Goal: Task Accomplishment & Management: Use online tool/utility

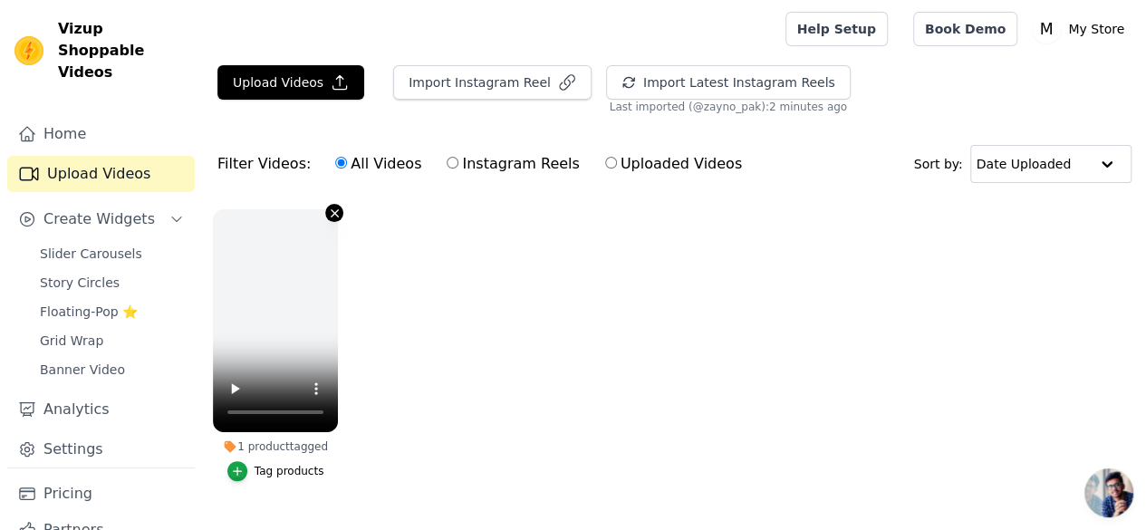
click at [328, 207] on icon "button" at bounding box center [335, 214] width 14 height 14
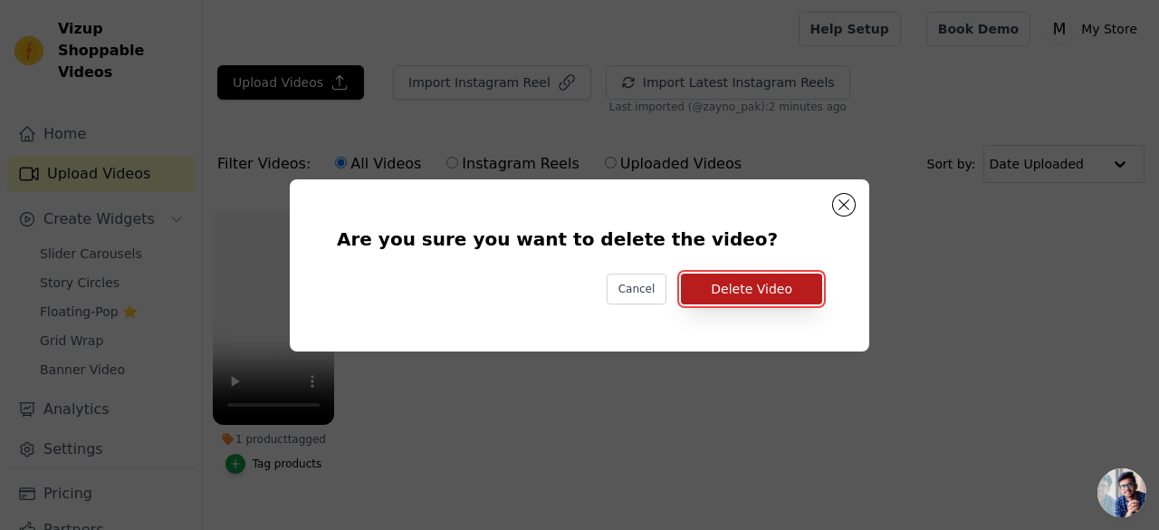
click at [716, 283] on button "Delete Video" at bounding box center [751, 289] width 141 height 31
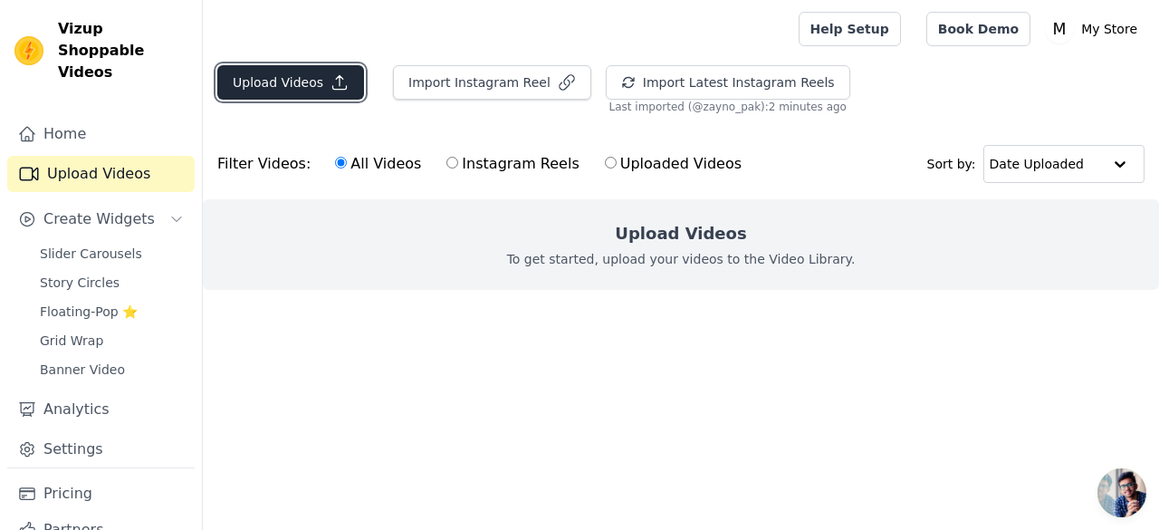
click at [310, 86] on button "Upload Videos" at bounding box center [290, 82] width 147 height 34
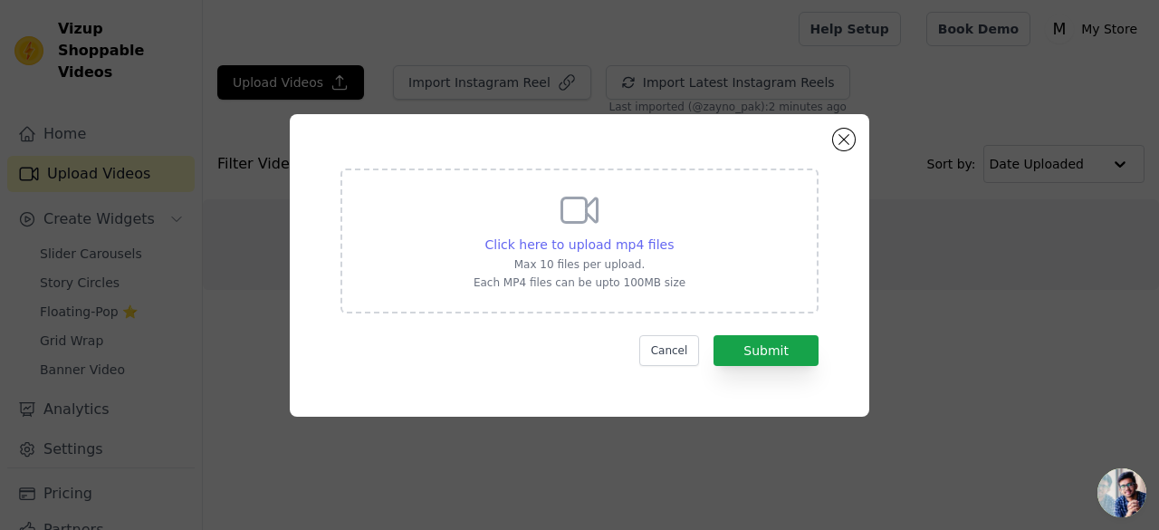
click at [628, 244] on span "Click here to upload mp4 files" at bounding box center [579, 244] width 189 height 14
click at [673, 235] on input "Click here to upload mp4 files Max 10 files per upload. Each MP4 files can be u…" at bounding box center [673, 235] width 1 height 1
type input "C:\fakepath\ssstik.io_@qqgearbd_1759514289109.mp4"
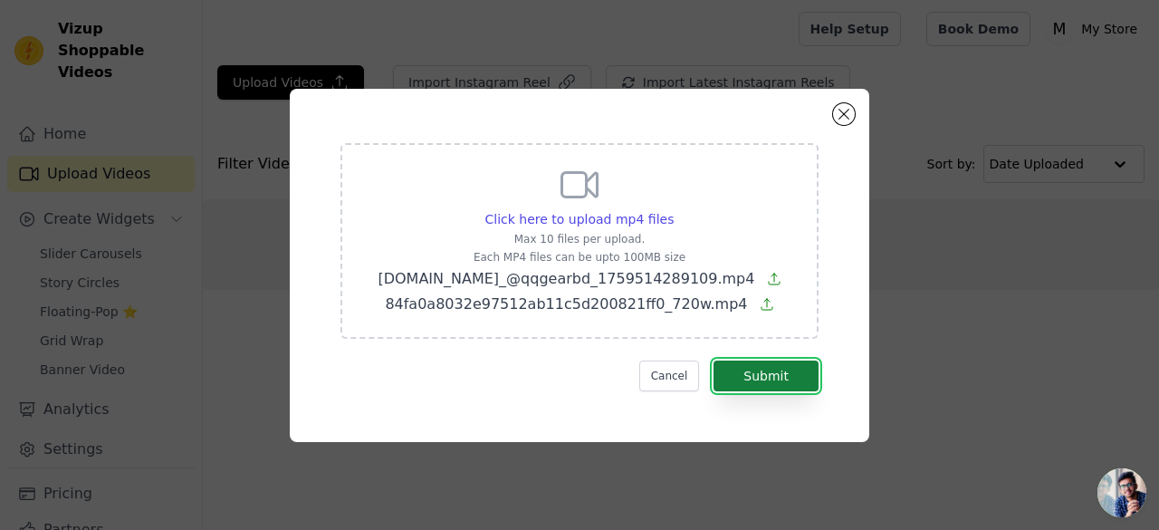
click at [749, 367] on button "Submit" at bounding box center [766, 375] width 105 height 31
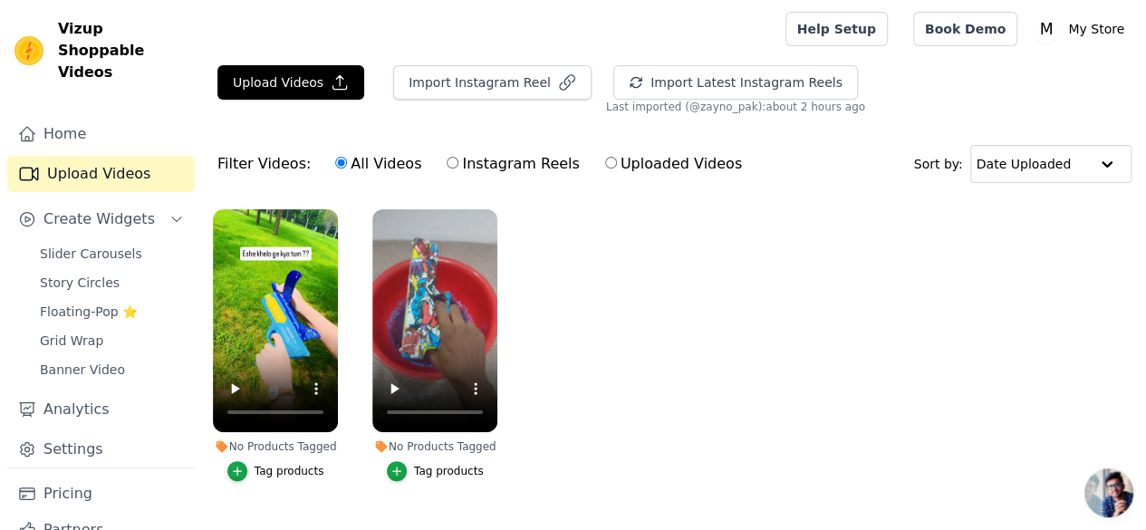
click at [244, 469] on label "No Products Tagged Tag products" at bounding box center [275, 348] width 127 height 281
click at [237, 465] on icon "button" at bounding box center [237, 471] width 13 height 13
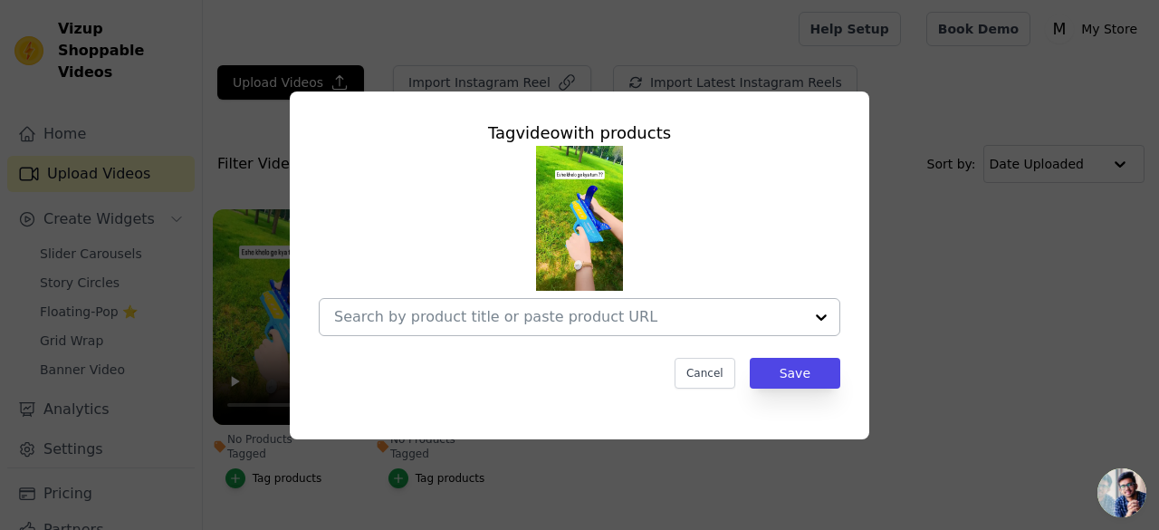
click at [819, 311] on div at bounding box center [821, 317] width 36 height 36
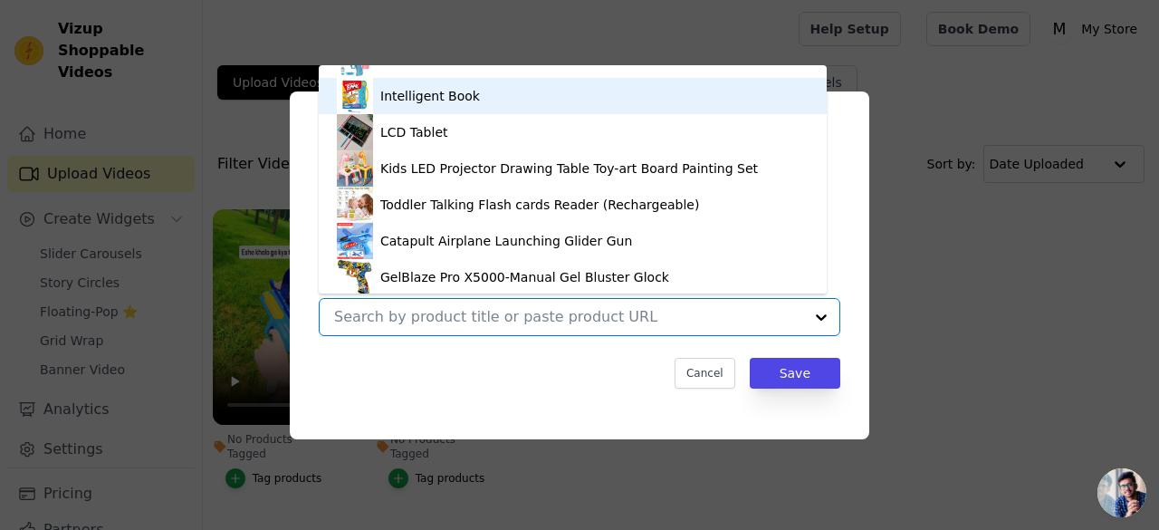
scroll to position [98, 0]
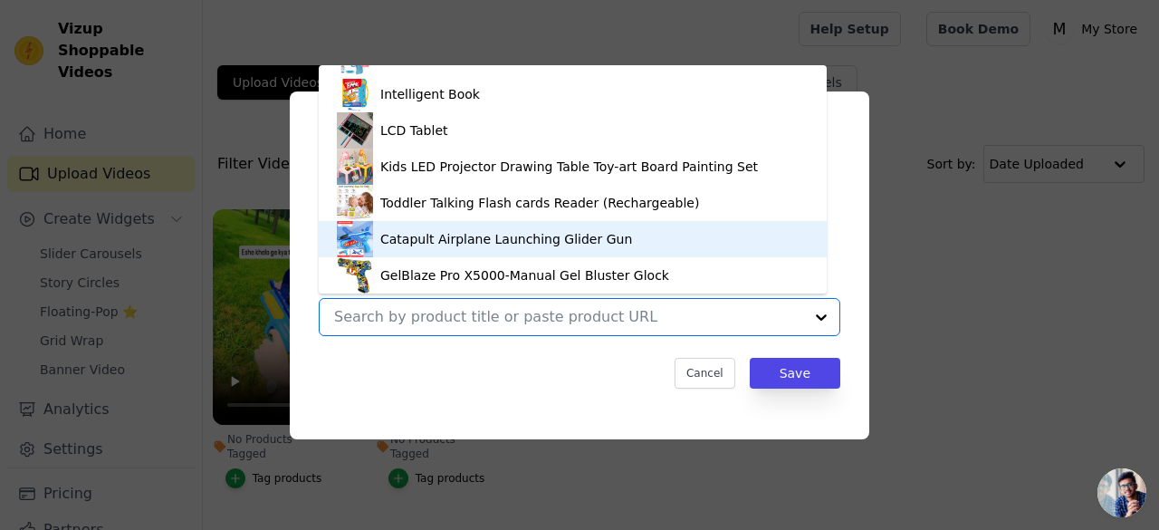
click at [485, 239] on div "Catapult Airplane Launching Glider Gun" at bounding box center [506, 239] width 252 height 18
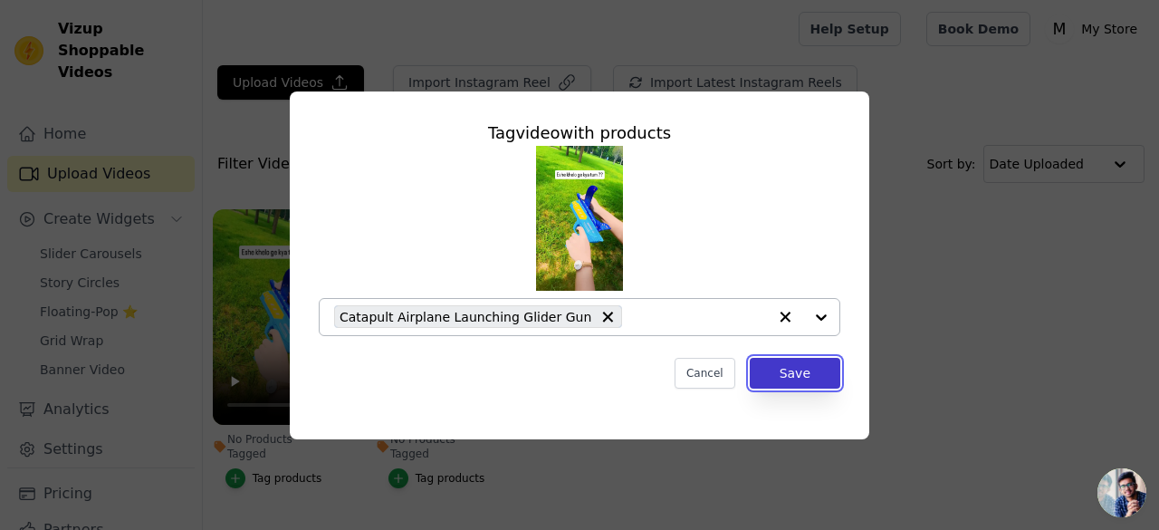
click at [802, 374] on button "Save" at bounding box center [795, 373] width 91 height 31
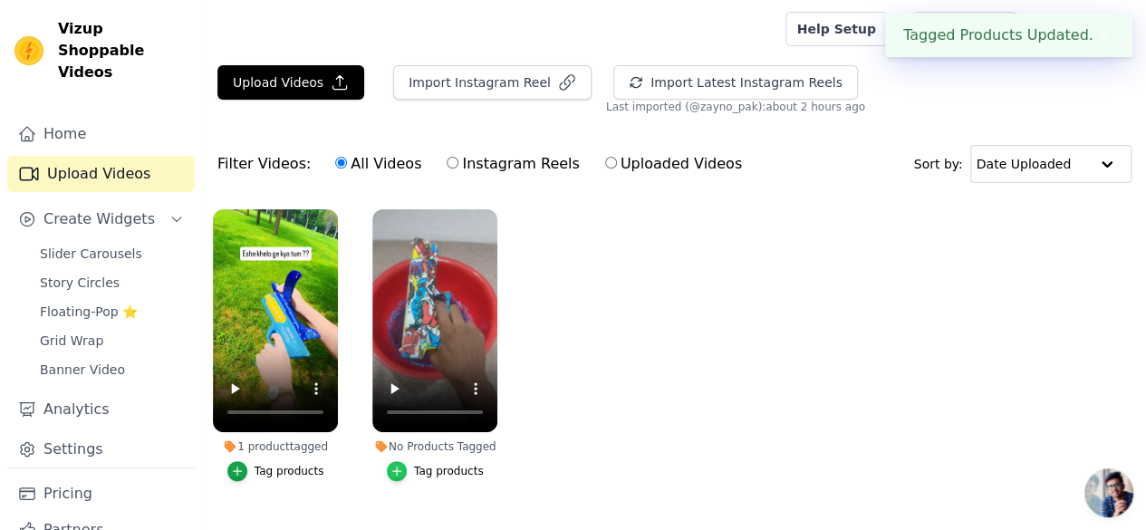
click at [407, 461] on div "button" at bounding box center [397, 471] width 20 height 20
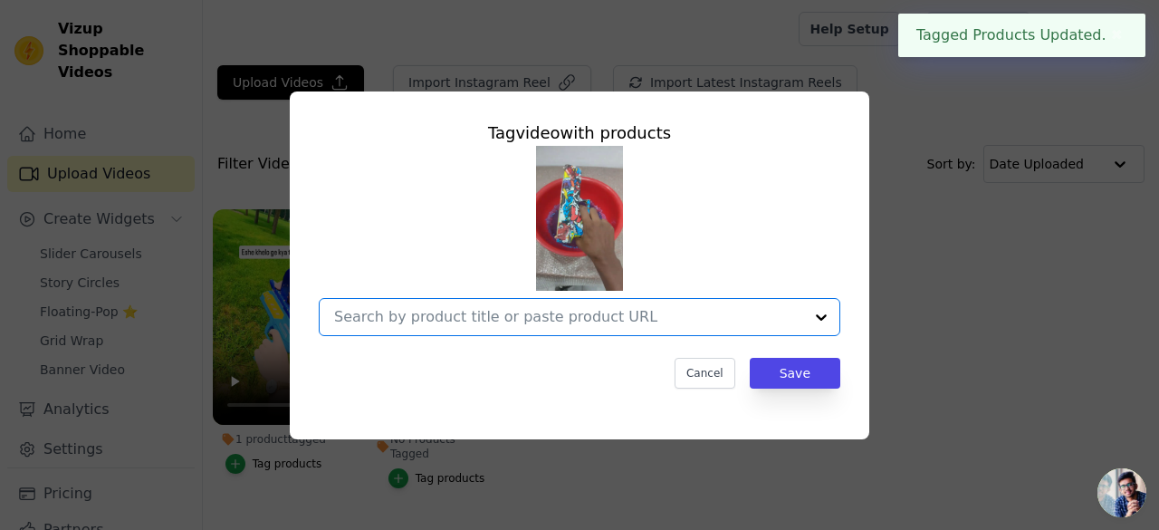
click at [802, 311] on input "No Products Tagged Tag video with products Option undefined, selected. Select i…" at bounding box center [568, 316] width 469 height 17
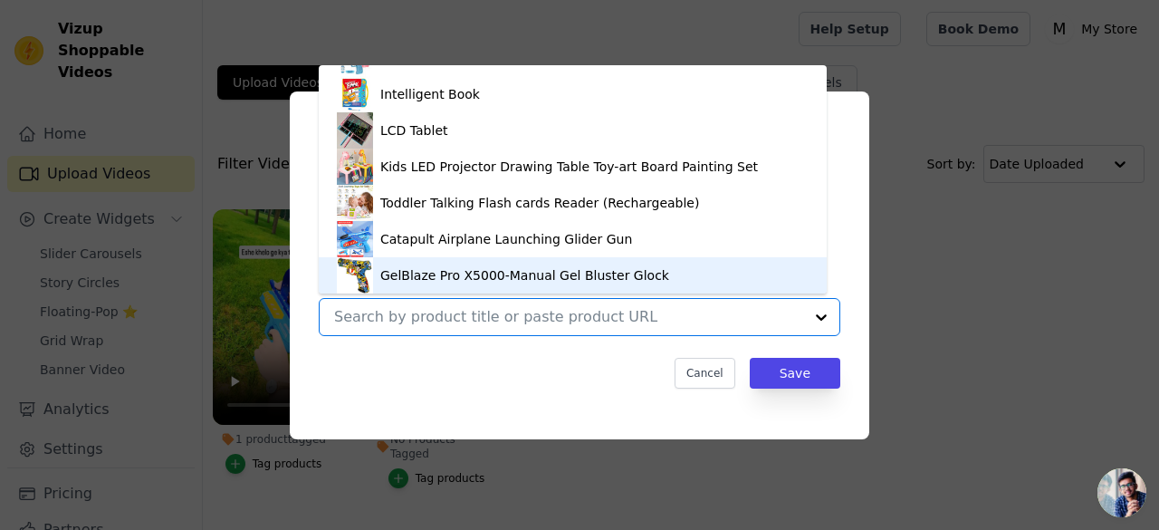
click at [423, 267] on div "GelBlaze Pro X5000-Manual Gel Bluster Glock" at bounding box center [524, 275] width 289 height 18
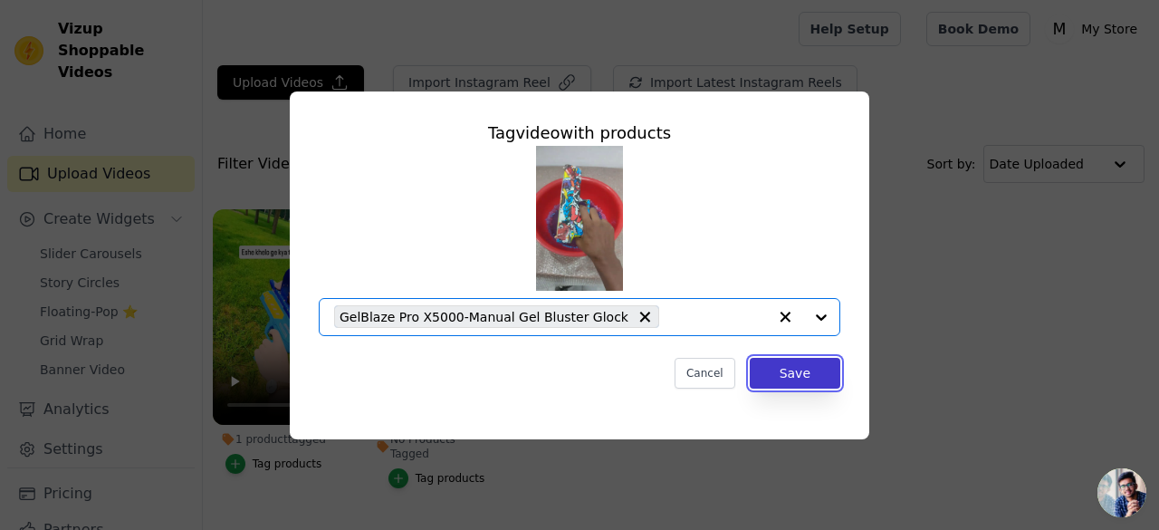
click at [792, 381] on button "Save" at bounding box center [795, 373] width 91 height 31
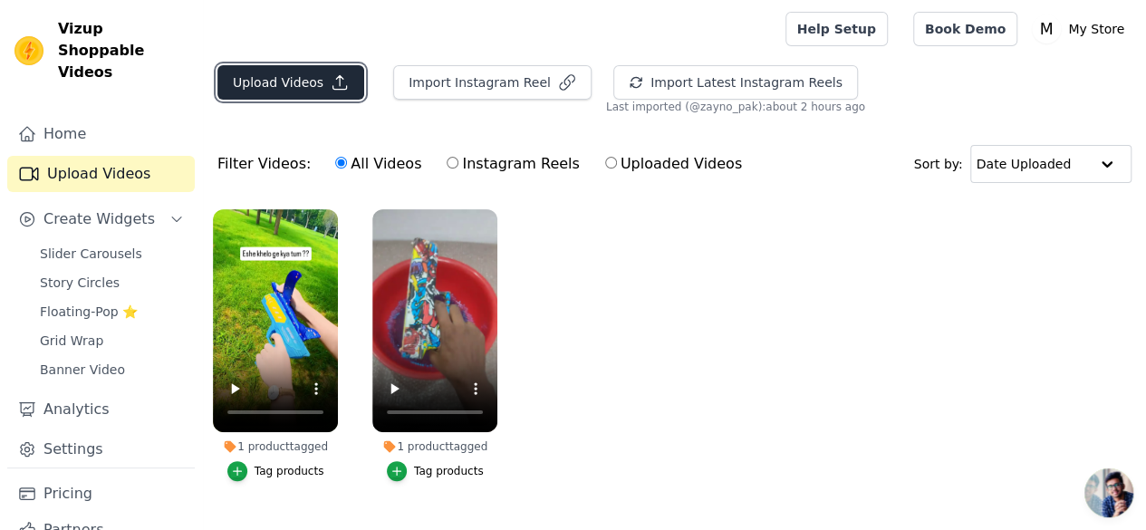
click at [312, 85] on button "Upload Videos" at bounding box center [290, 82] width 147 height 34
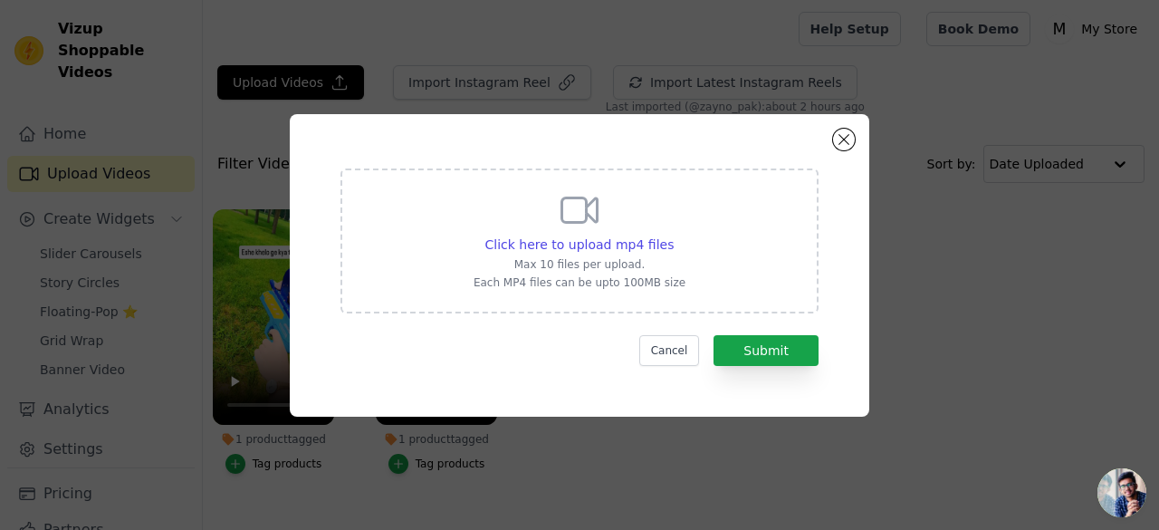
click at [581, 234] on div "Click here to upload mp4 files Max 10 files per upload. Each MP4 files can be u…" at bounding box center [580, 238] width 212 height 101
click at [673, 235] on input "Click here to upload mp4 files Max 10 files per upload. Each MP4 files can be u…" at bounding box center [673, 235] width 1 height 1
type input "C:\fakepath\bdd2db5acc0a150046b2134ea2ace2ef_720w.mp4"
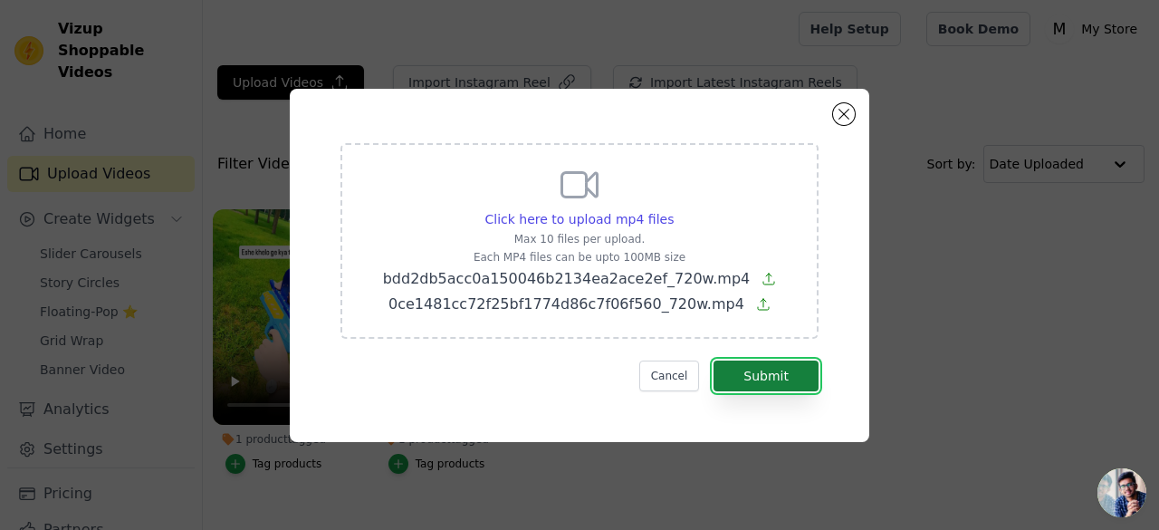
click at [788, 379] on button "Submit" at bounding box center [766, 375] width 105 height 31
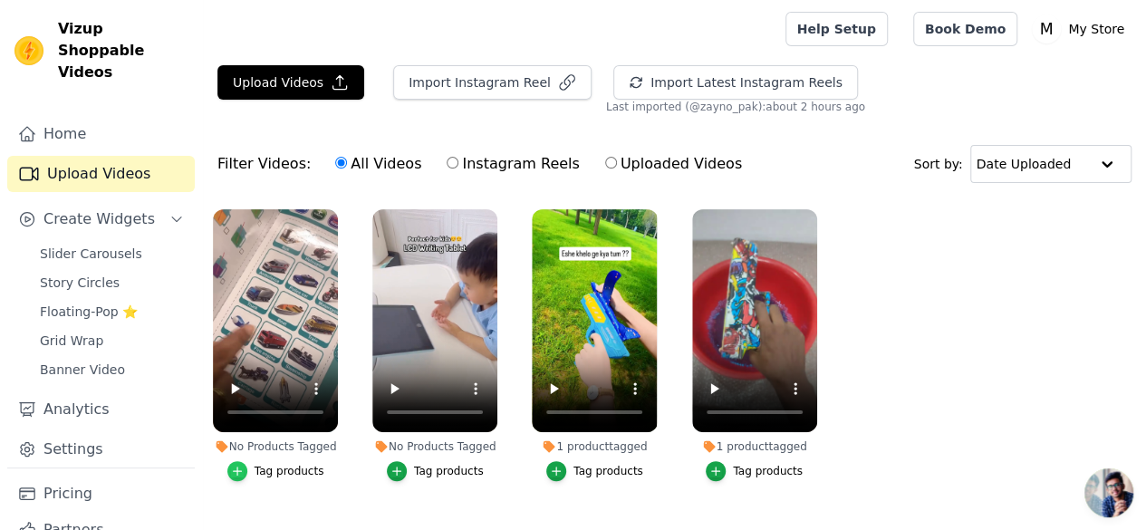
click at [236, 465] on icon "button" at bounding box center [237, 471] width 13 height 13
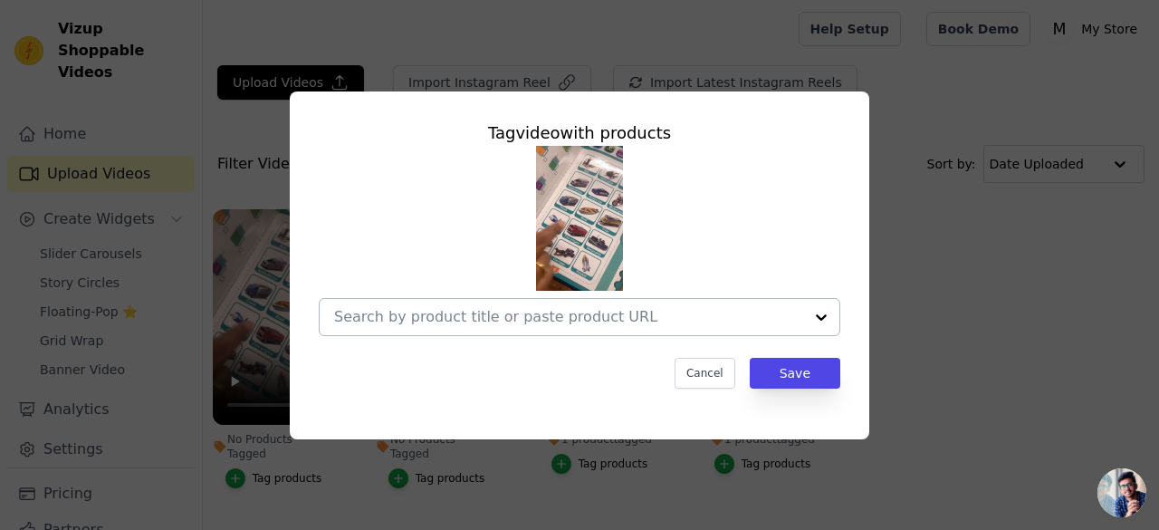
click at [815, 316] on div at bounding box center [821, 317] width 36 height 36
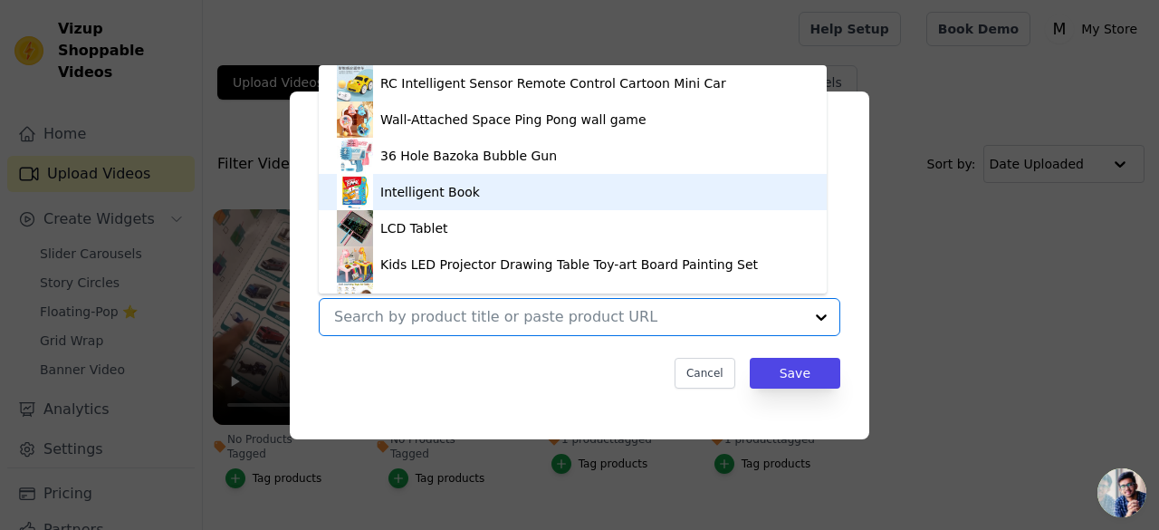
click at [442, 197] on div "Intelligent Book" at bounding box center [430, 192] width 100 height 18
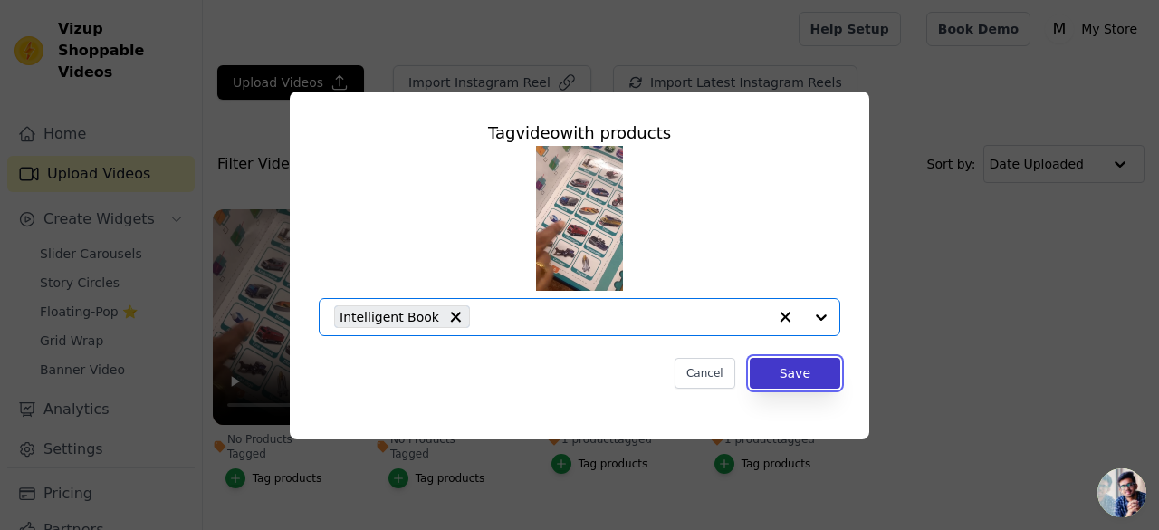
click at [802, 363] on button "Save" at bounding box center [795, 373] width 91 height 31
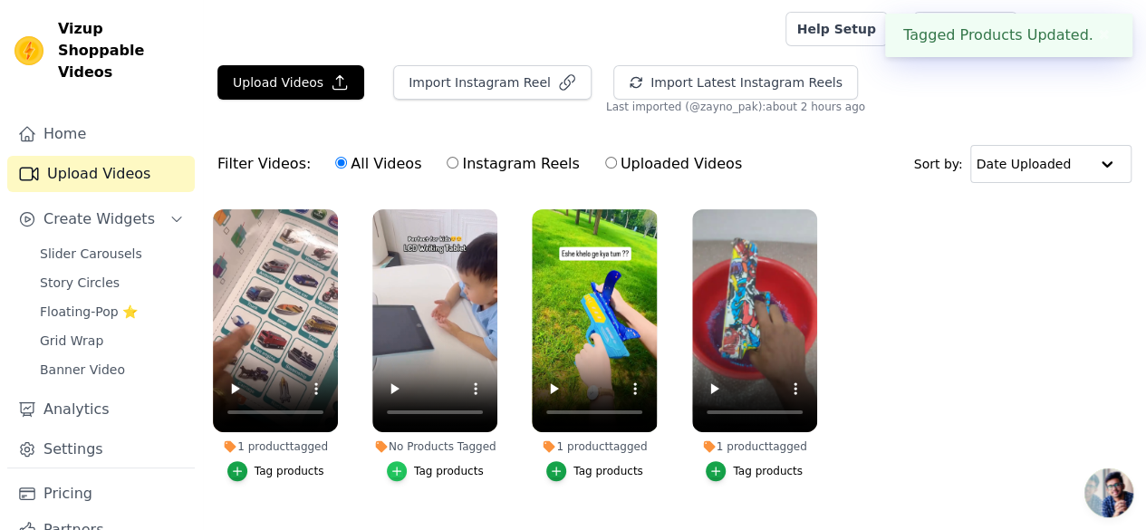
click at [403, 465] on icon "button" at bounding box center [396, 471] width 13 height 13
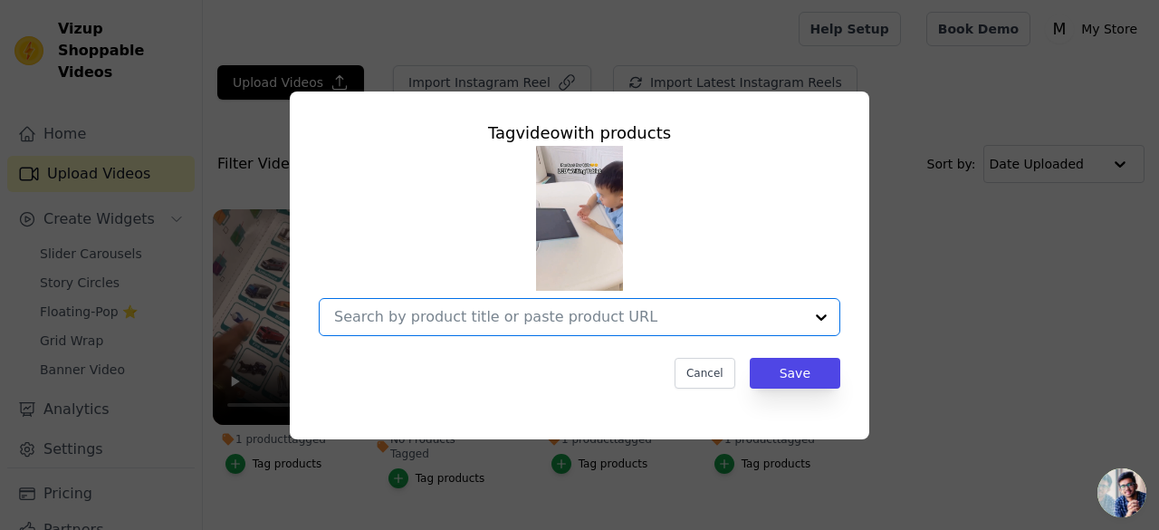
click at [651, 308] on input "No Products Tagged Tag video with products Option undefined, selected. Select i…" at bounding box center [568, 316] width 469 height 17
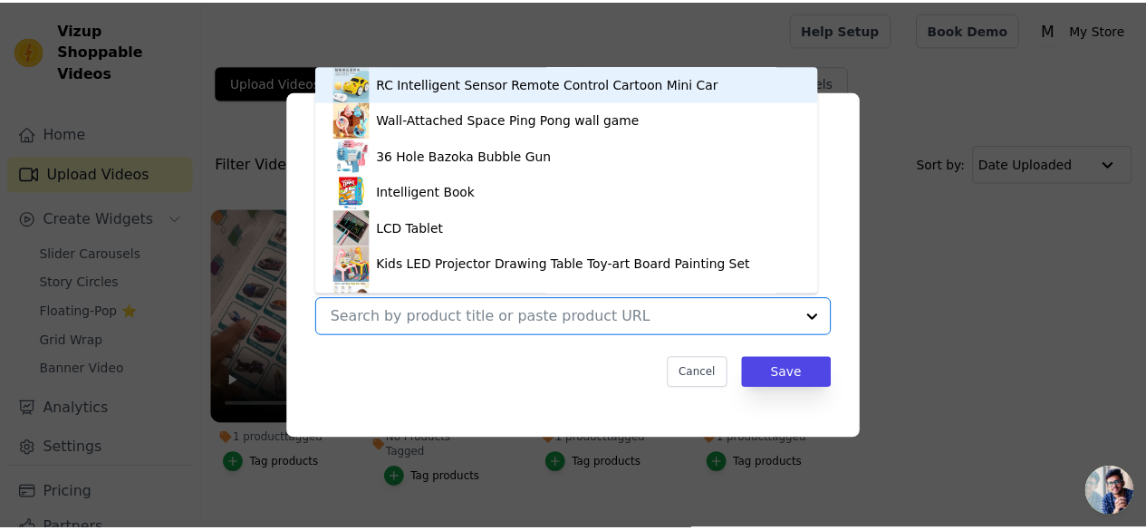
scroll to position [25, 0]
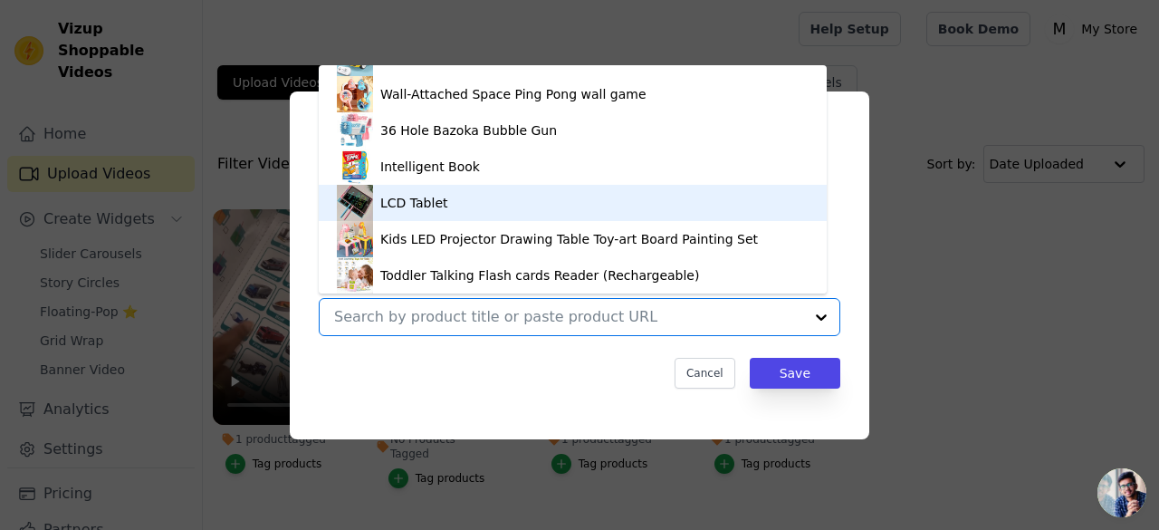
click at [481, 204] on div "LCD Tablet" at bounding box center [573, 203] width 472 height 36
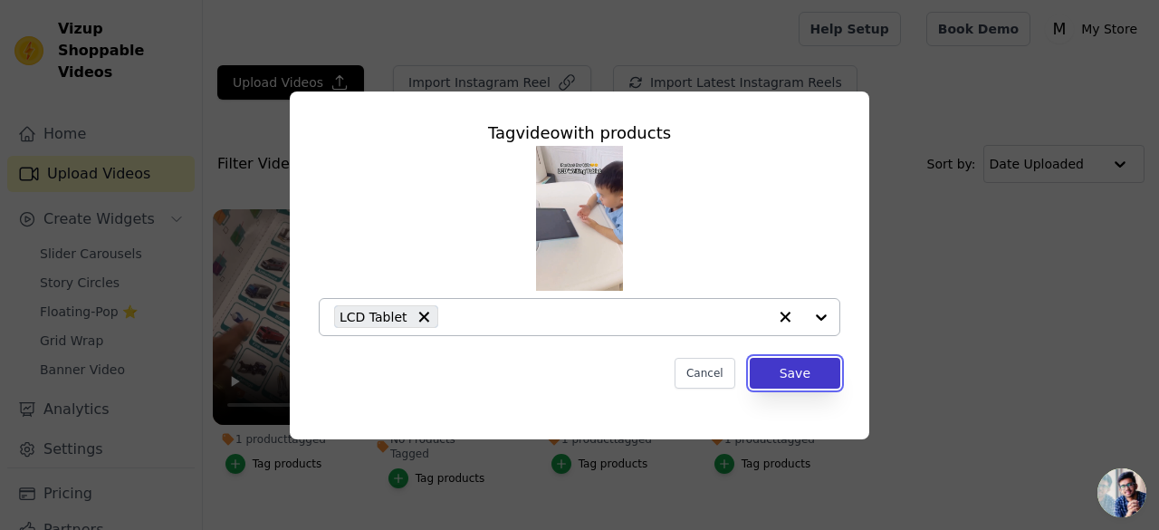
click at [815, 378] on button "Save" at bounding box center [795, 373] width 91 height 31
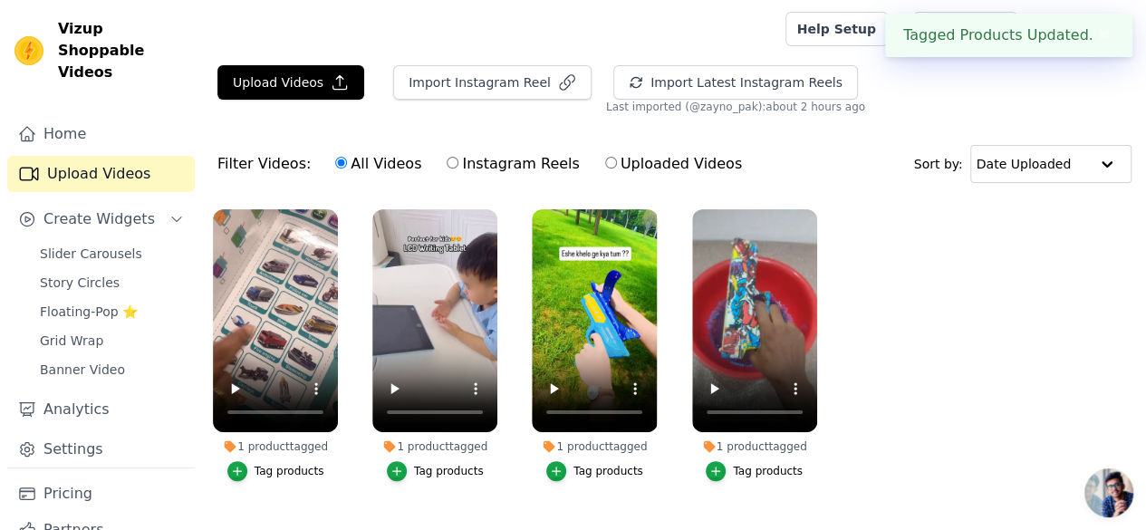
click at [570, 462] on button "Tag products" at bounding box center [594, 471] width 97 height 20
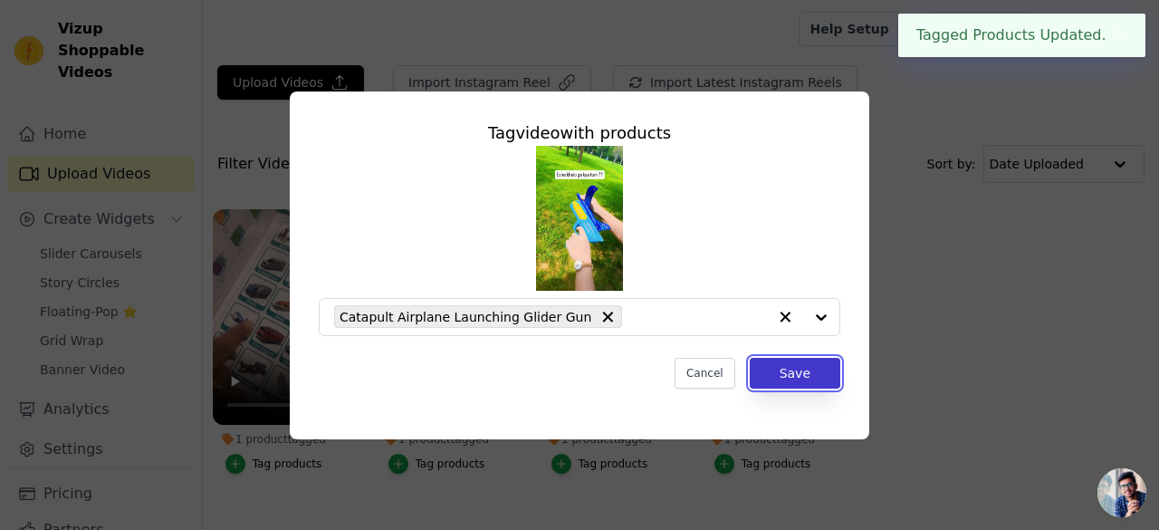
click at [764, 370] on button "Save" at bounding box center [795, 373] width 91 height 31
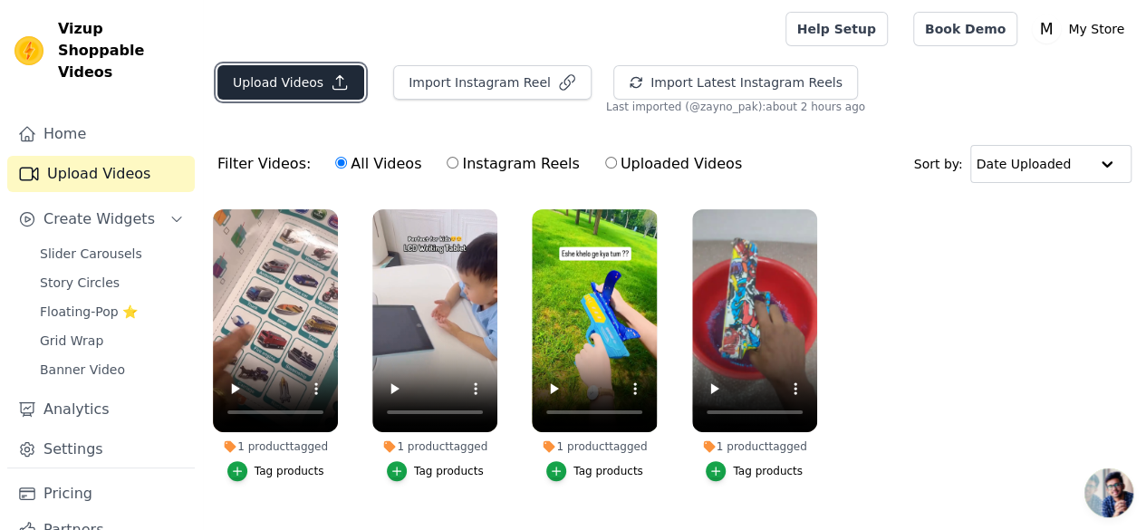
click at [323, 72] on button "Upload Videos" at bounding box center [290, 82] width 147 height 34
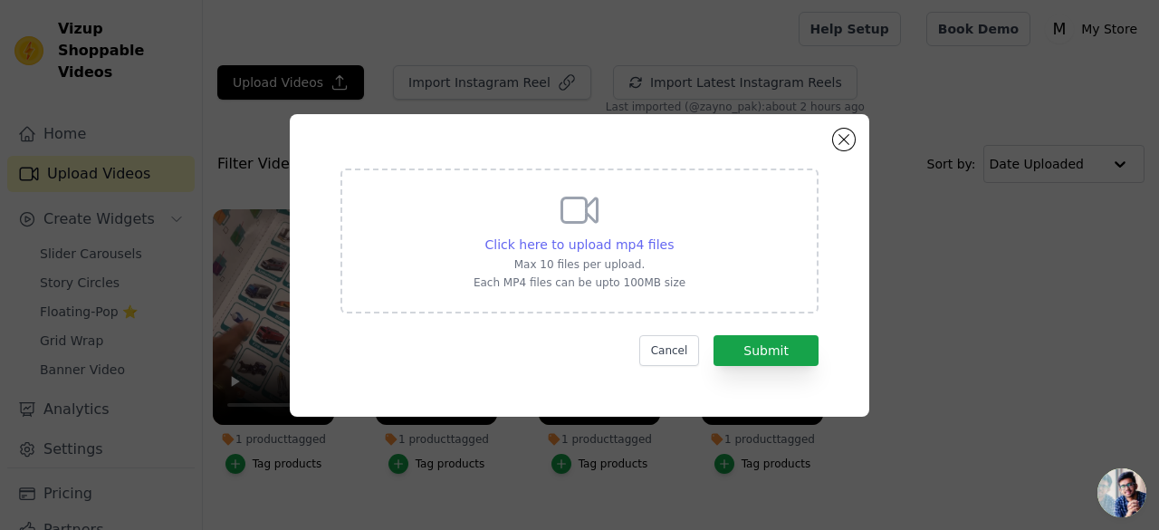
click at [605, 237] on span "Click here to upload mp4 files" at bounding box center [579, 244] width 189 height 14
click at [673, 235] on input "Click here to upload mp4 files Max 10 files per upload. Each MP4 files can be u…" at bounding box center [673, 235] width 1 height 1
type input "C:\fakepath\Bubble Gun-vmake.mp4"
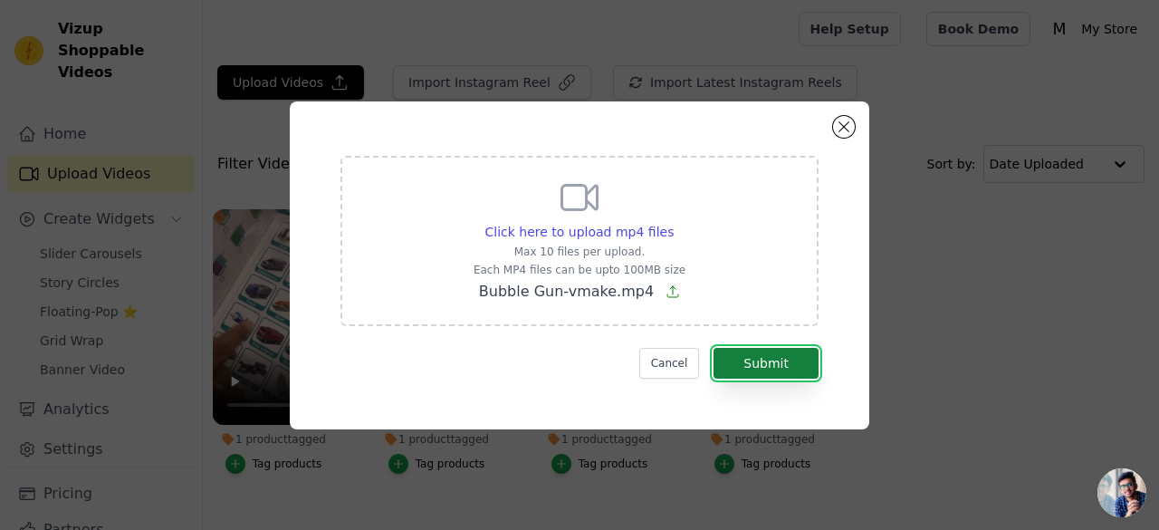
click at [767, 376] on button "Submit" at bounding box center [766, 363] width 105 height 31
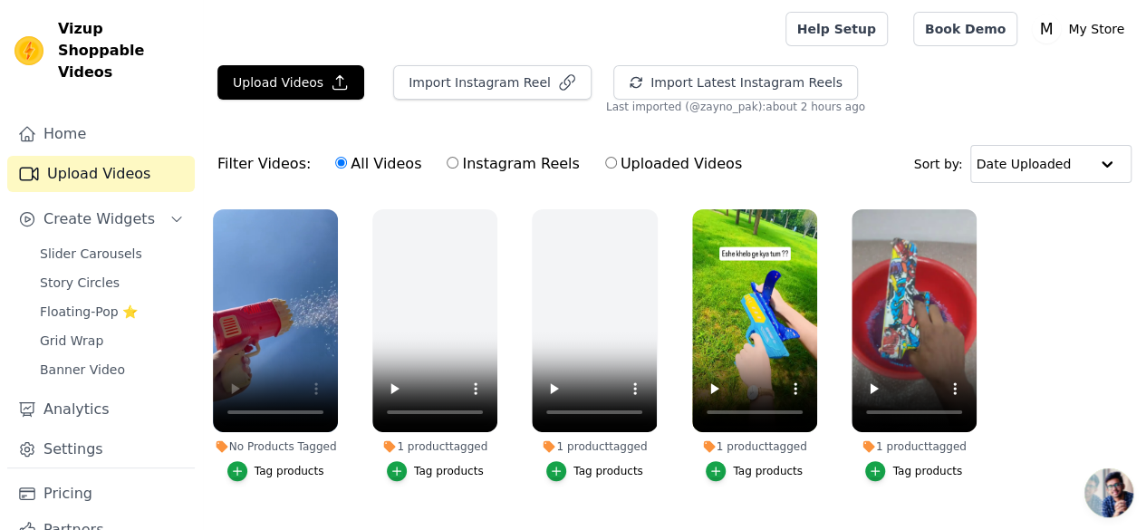
click at [257, 464] on div "Tag products" at bounding box center [290, 471] width 70 height 14
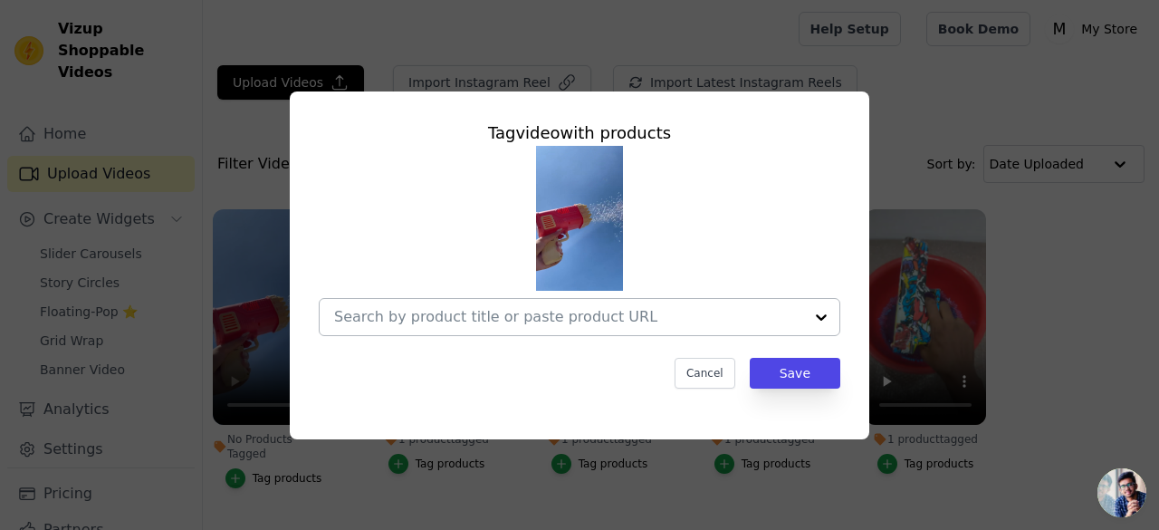
click at [818, 315] on div at bounding box center [821, 317] width 36 height 36
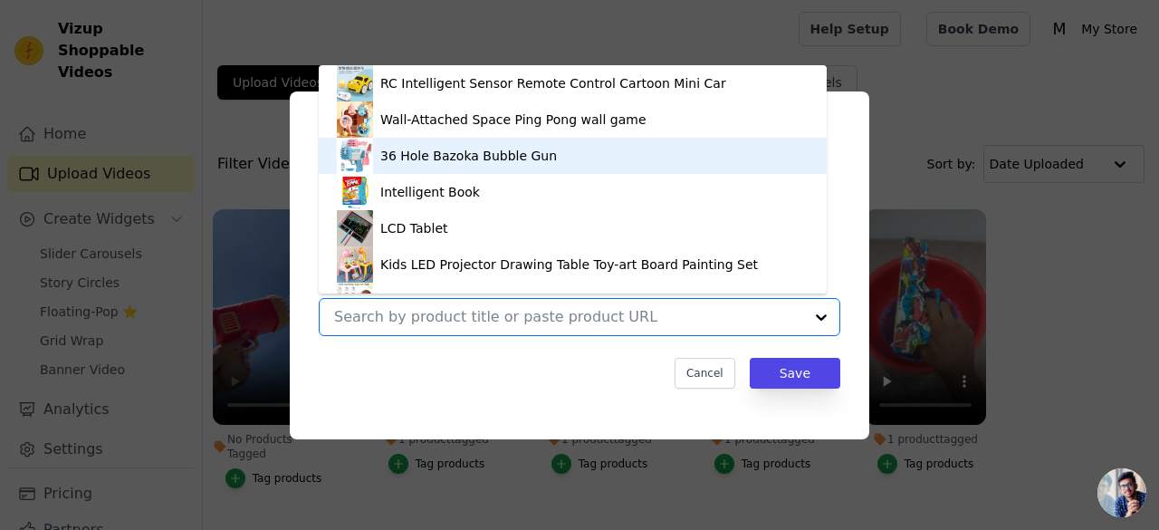
click at [527, 154] on div "36 Hole Bazoka Bubble Gun" at bounding box center [468, 156] width 177 height 18
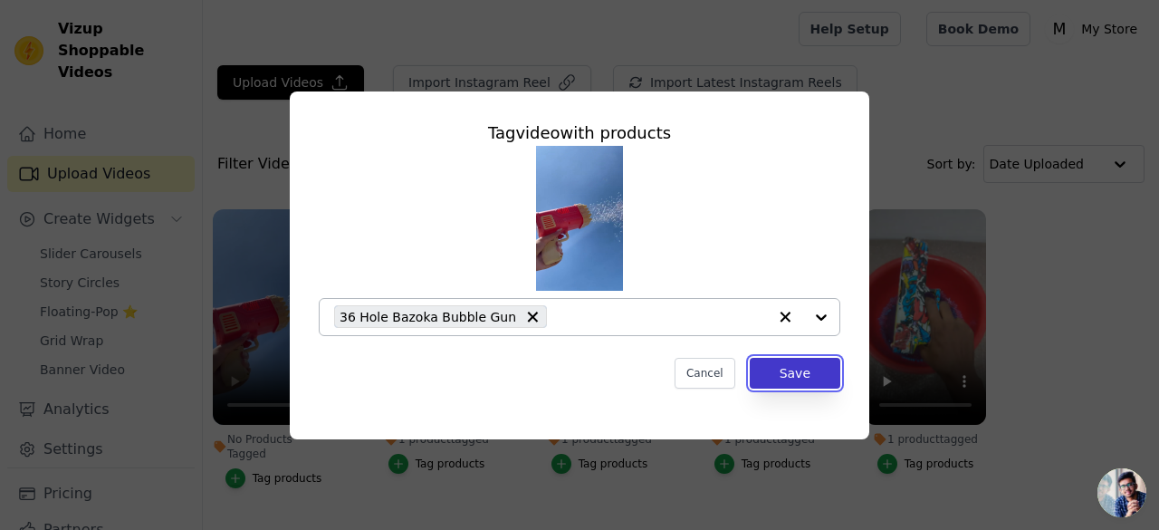
click at [792, 370] on button "Save" at bounding box center [795, 373] width 91 height 31
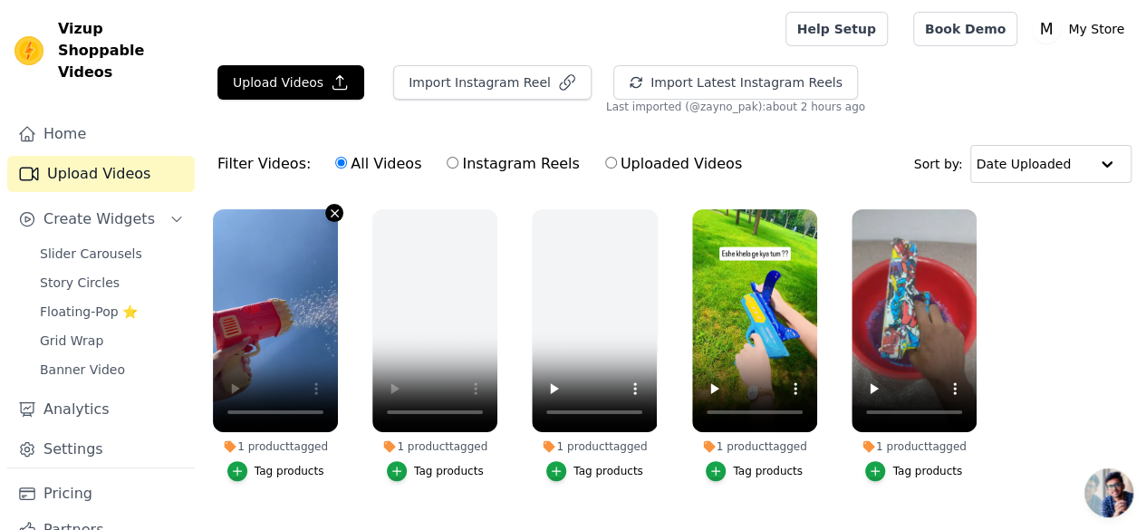
click at [328, 213] on icon "button" at bounding box center [335, 214] width 14 height 14
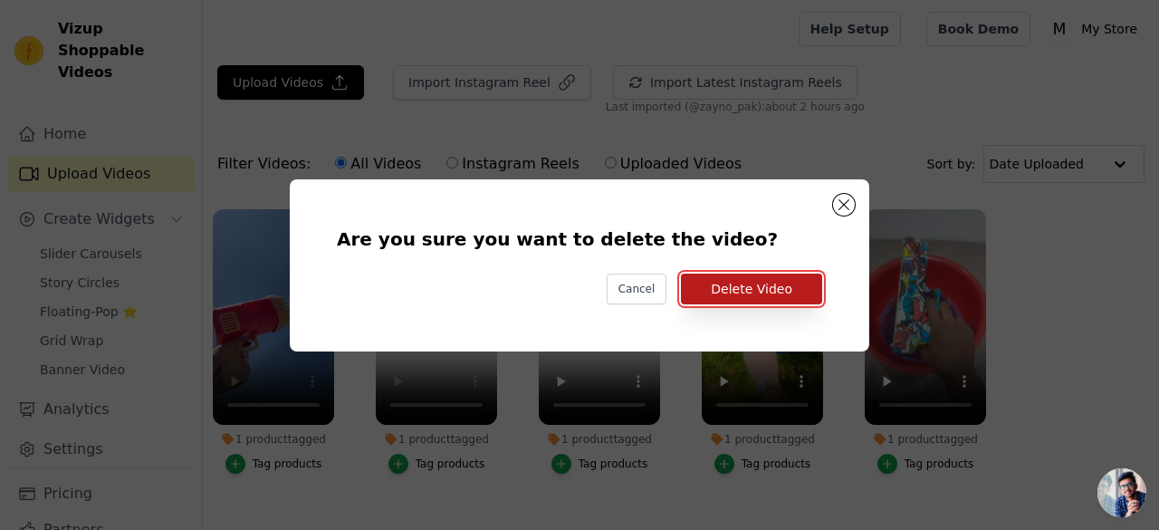
click at [756, 283] on button "Delete Video" at bounding box center [751, 289] width 141 height 31
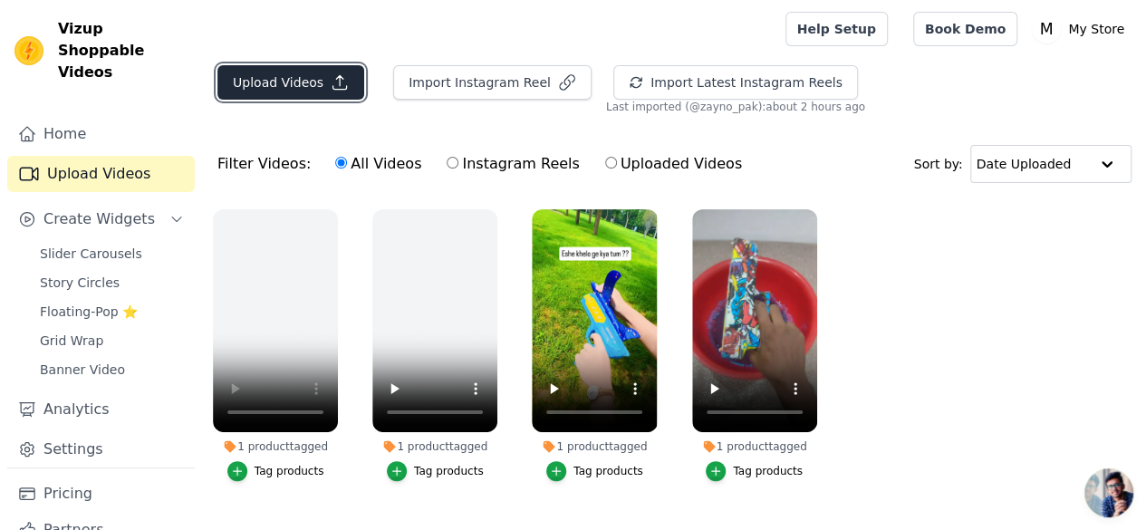
click at [293, 89] on button "Upload Videos" at bounding box center [290, 82] width 147 height 34
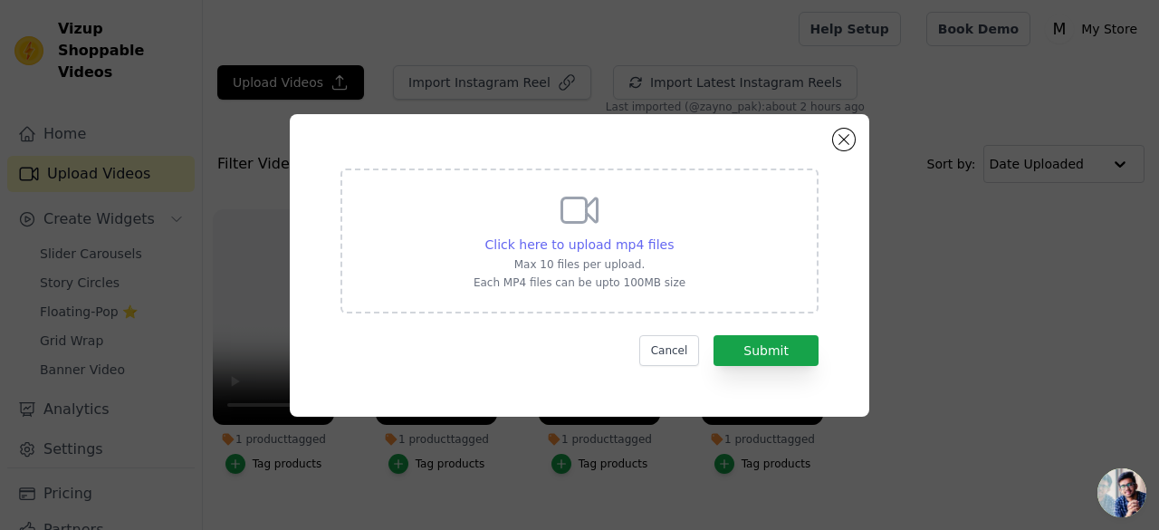
click at [581, 235] on div "Click here to upload mp4 files" at bounding box center [579, 244] width 189 height 18
click at [673, 235] on input "Click here to upload mp4 files Max 10 files per upload. Each MP4 files can be u…" at bounding box center [673, 235] width 1 height 1
type input "C:\fakepath\Bubble_Gun.mp4_1754556231441.mp4"
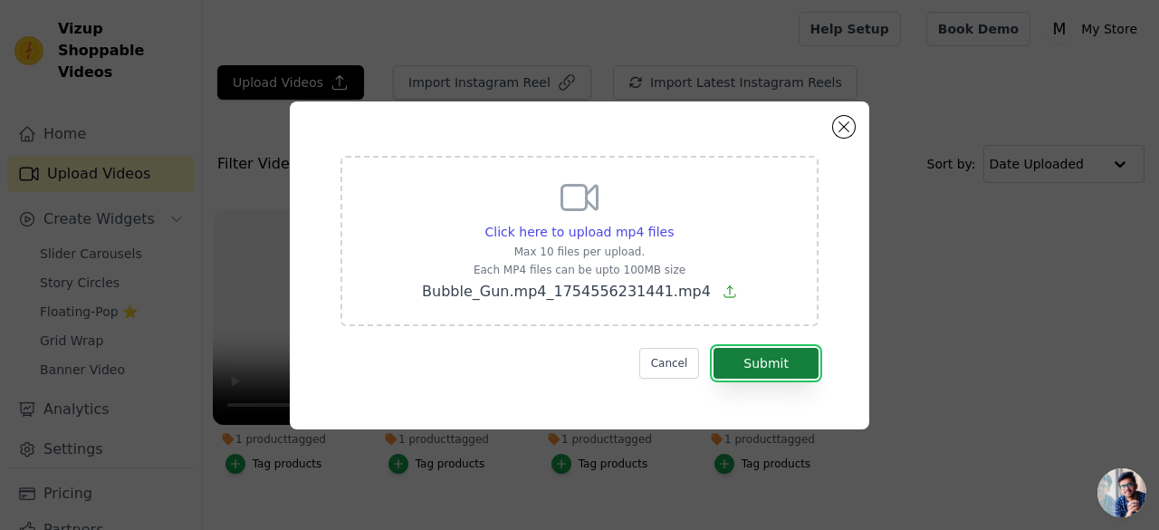
click at [759, 360] on button "Submit" at bounding box center [766, 363] width 105 height 31
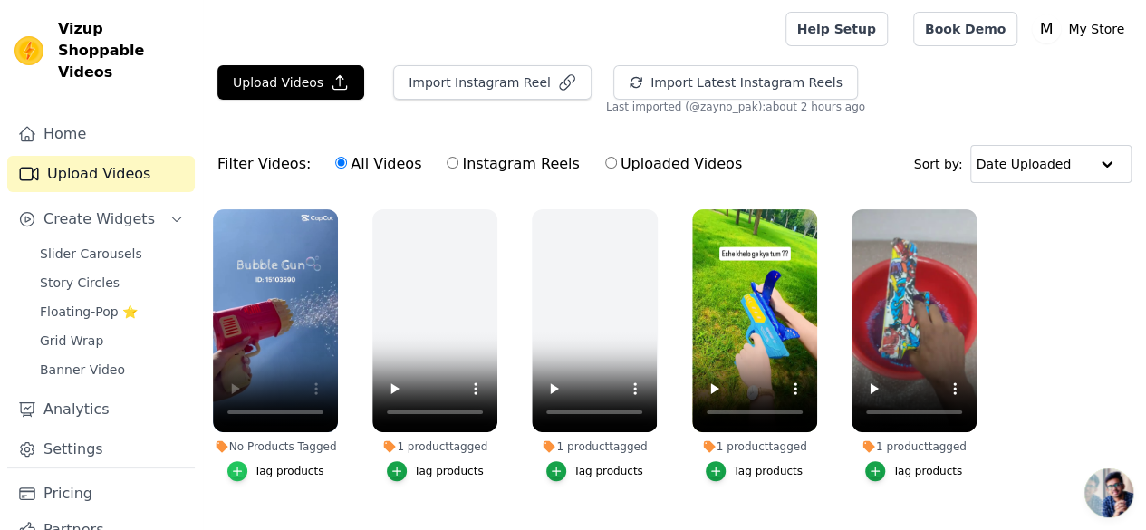
click at [235, 465] on icon "button" at bounding box center [237, 471] width 13 height 13
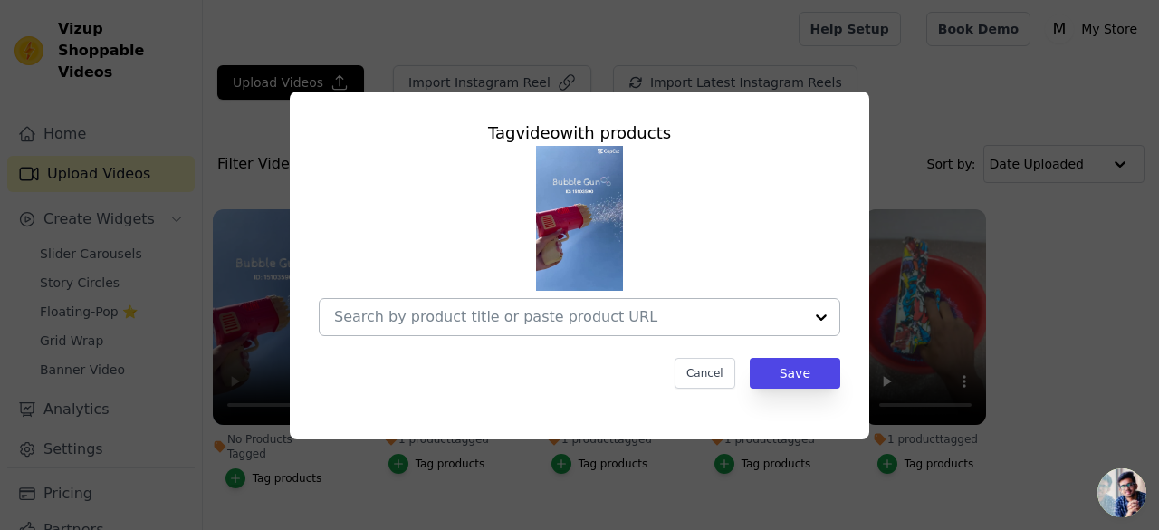
click at [821, 321] on div at bounding box center [821, 317] width 36 height 36
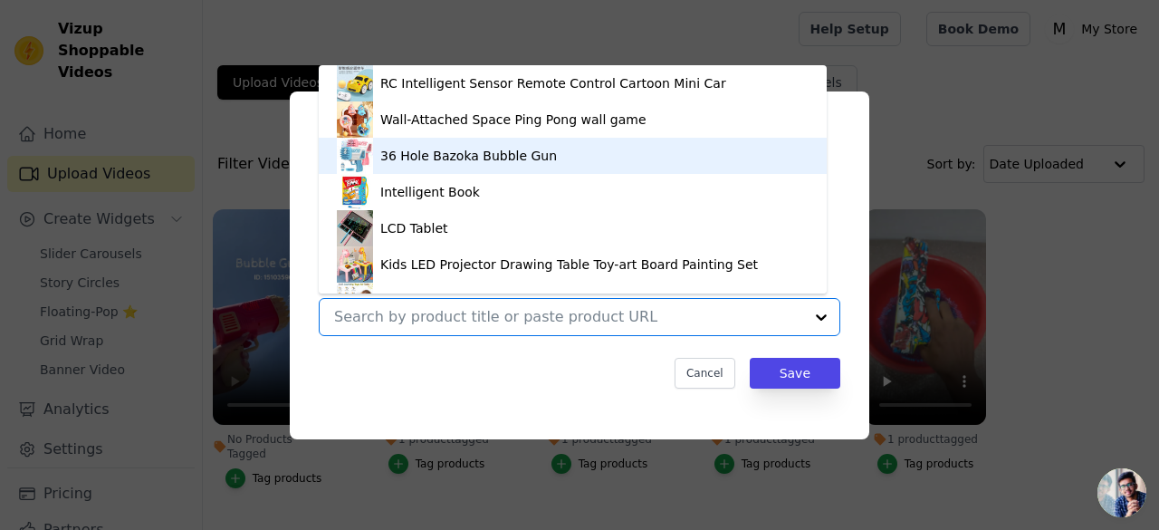
click at [451, 161] on div "36 Hole Bazoka Bubble Gun" at bounding box center [468, 156] width 177 height 18
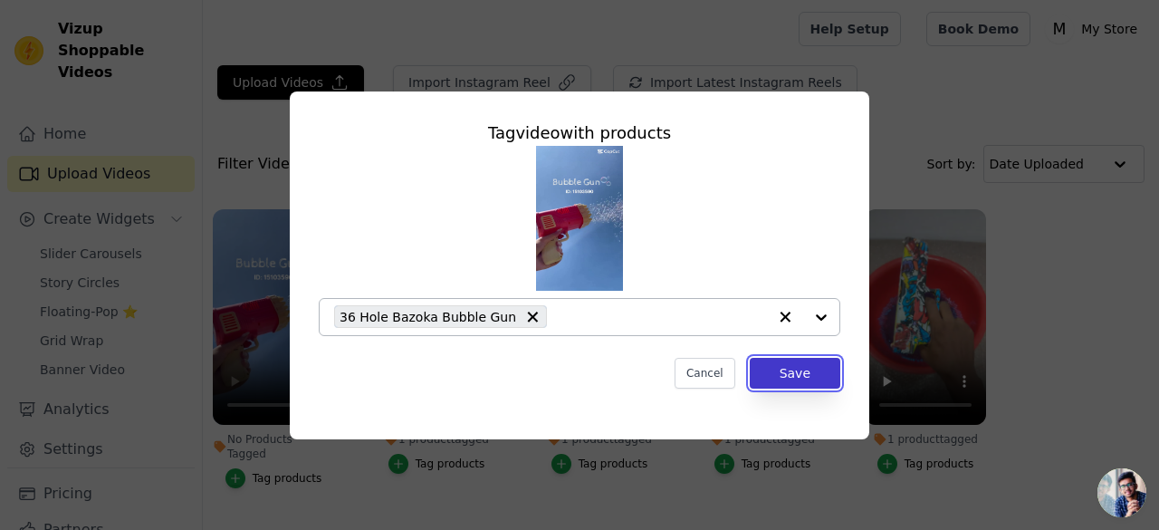
click at [821, 374] on button "Save" at bounding box center [795, 373] width 91 height 31
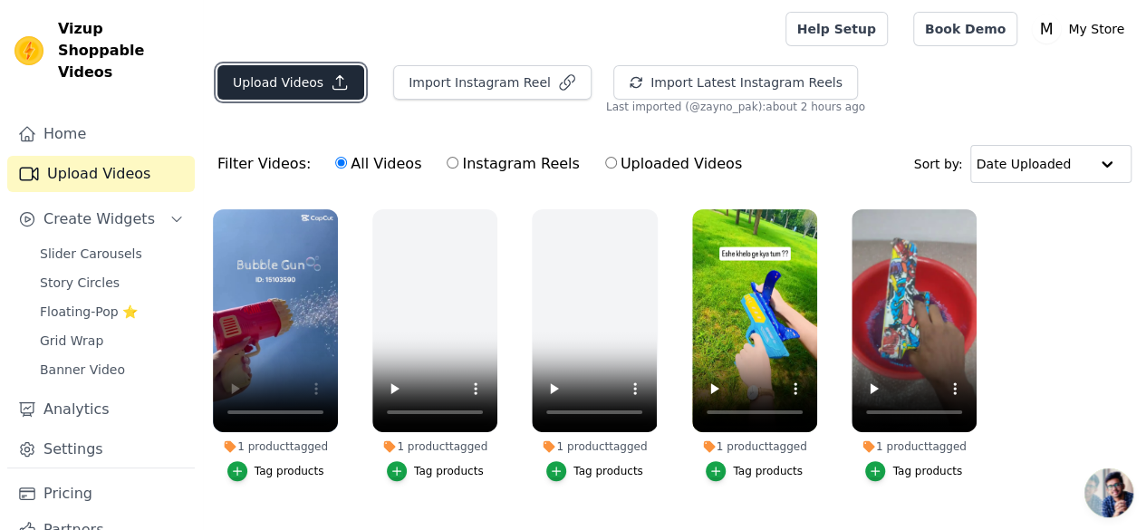
click at [322, 72] on button "Upload Videos" at bounding box center [290, 82] width 147 height 34
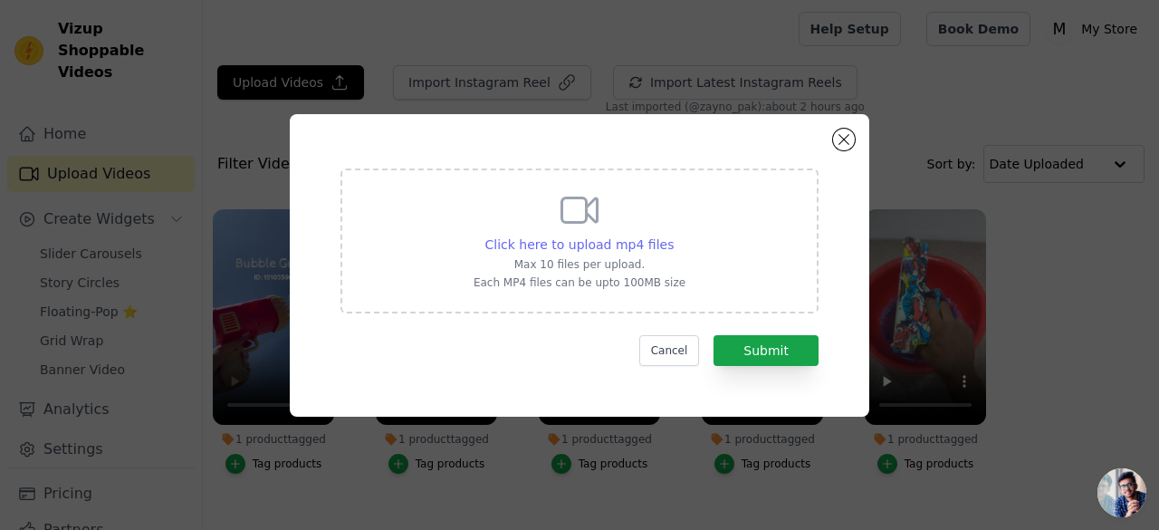
click at [576, 242] on span "Click here to upload mp4 files" at bounding box center [579, 244] width 189 height 14
click at [673, 235] on input "Click here to upload mp4 files Max 10 files per upload. Each MP4 files can be u…" at bounding box center [673, 235] width 1 height 1
type input "C:\fakepath\95e33a575634a8f9aa246c6f87ab65d3.mp4"
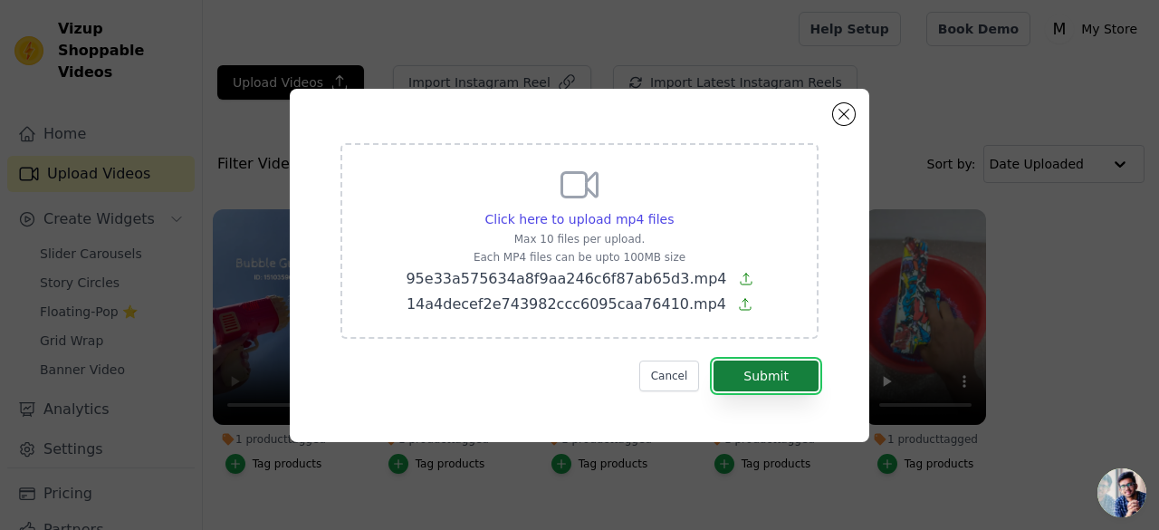
click at [744, 383] on button "Submit" at bounding box center [766, 375] width 105 height 31
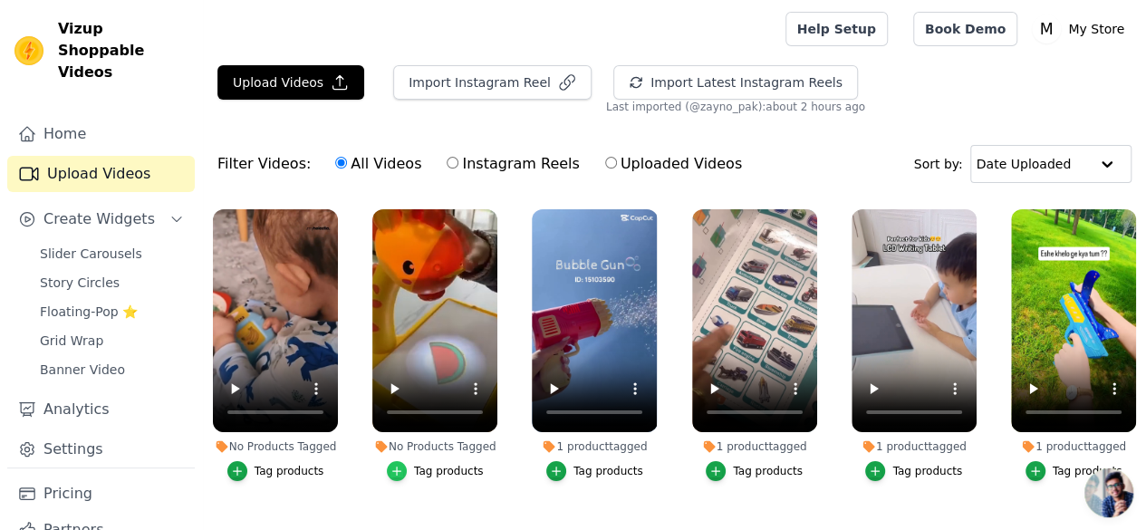
click at [402, 461] on div "button" at bounding box center [397, 471] width 20 height 20
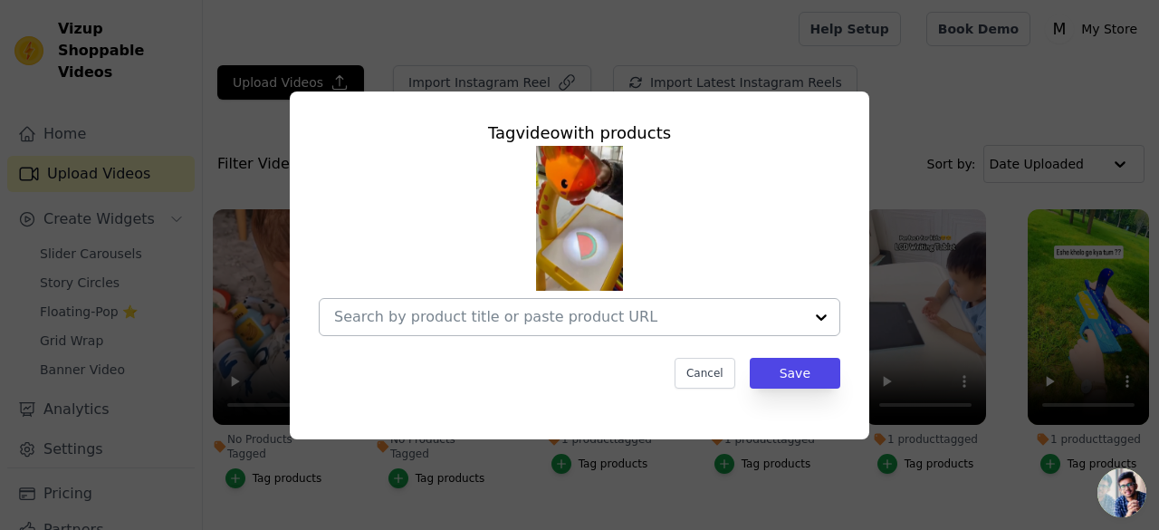
click at [812, 312] on div at bounding box center [821, 317] width 36 height 36
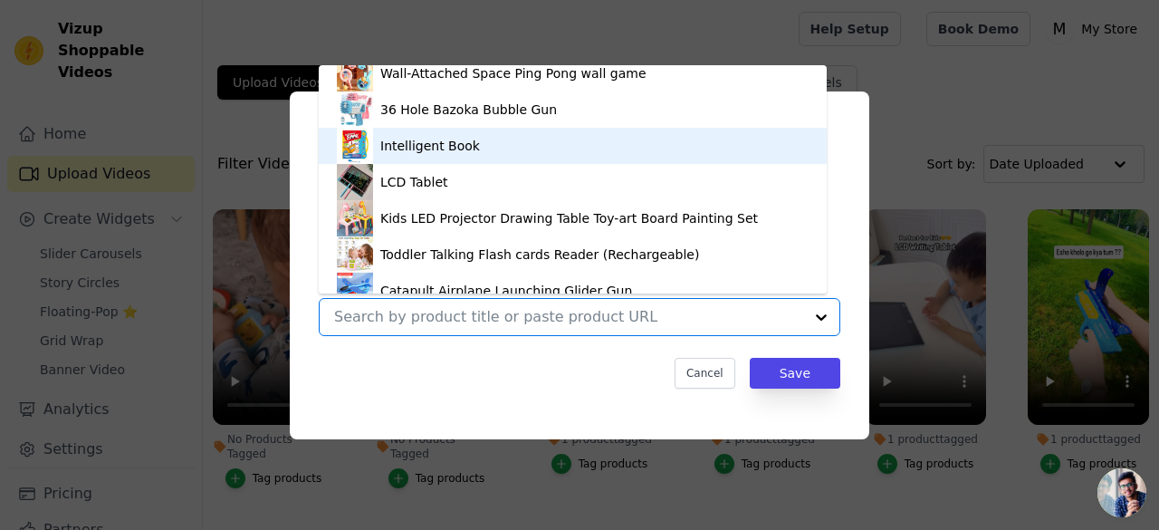
scroll to position [51, 0]
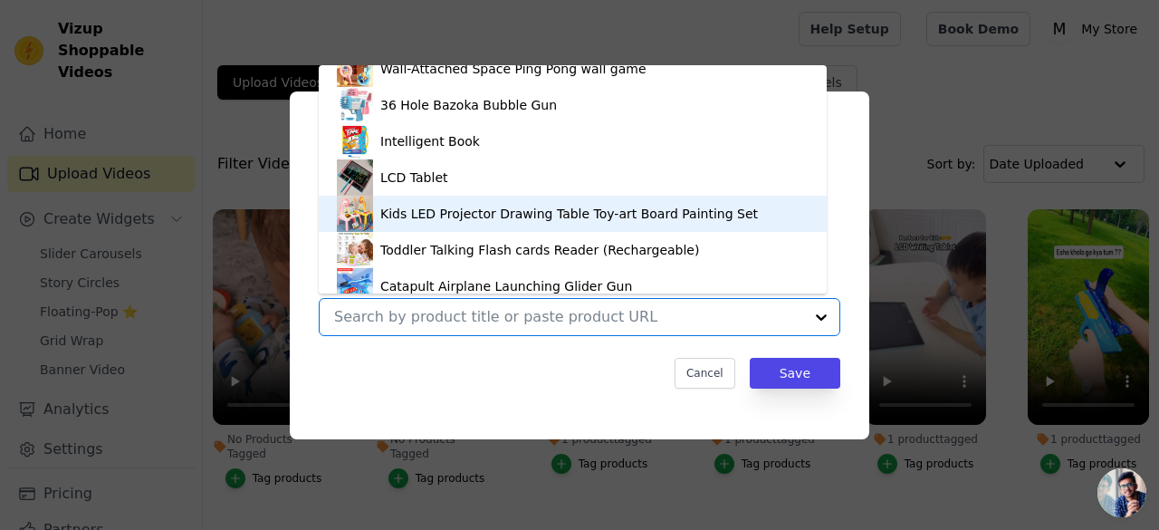
click at [478, 215] on div "Kids LED Projector Drawing Table Toy-art Board Painting Set" at bounding box center [569, 214] width 378 height 18
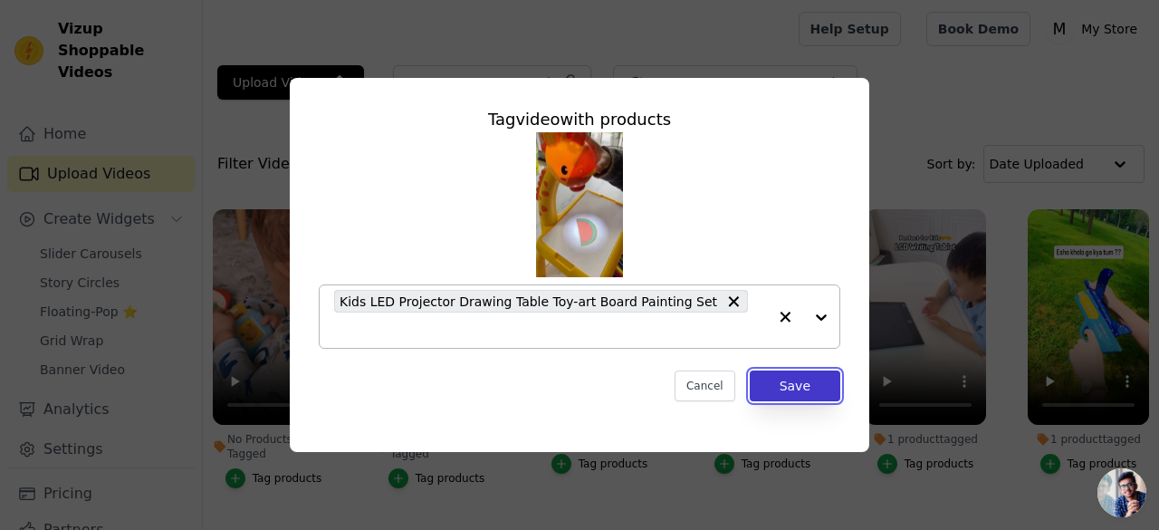
click at [786, 381] on button "Save" at bounding box center [795, 385] width 91 height 31
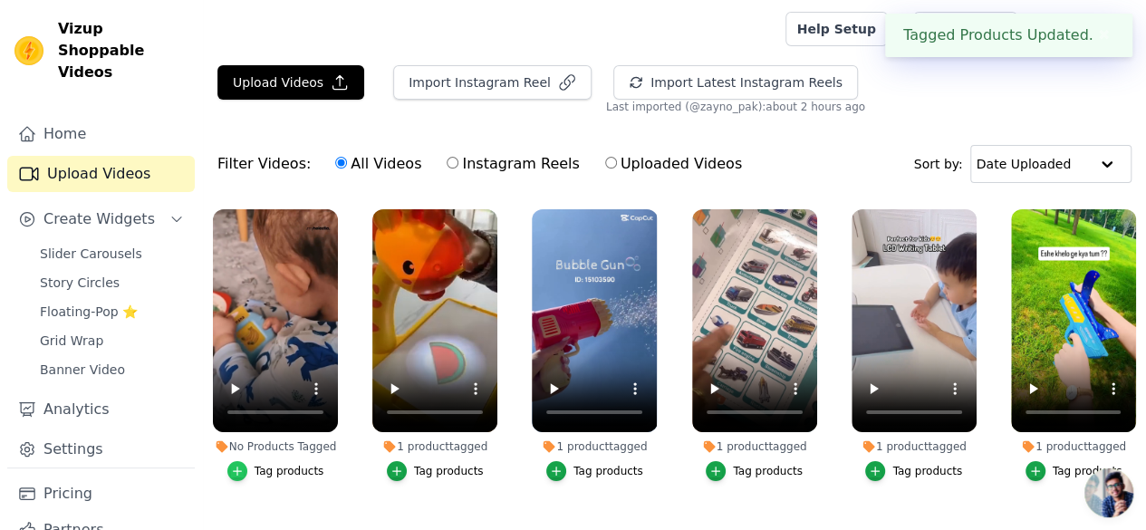
click at [242, 465] on icon "button" at bounding box center [237, 471] width 13 height 13
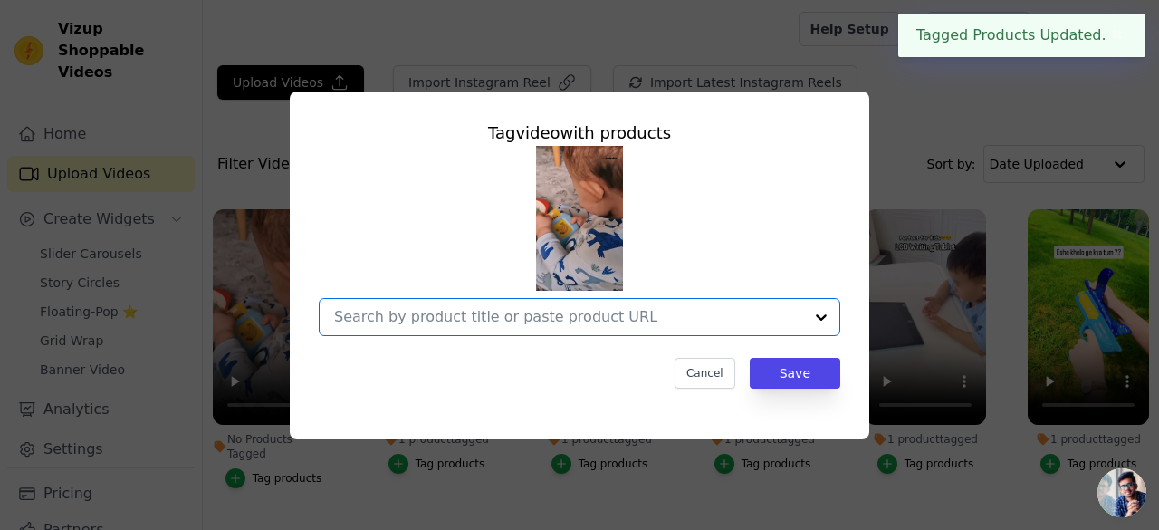
click at [799, 311] on input "No Products Tagged Tag video with products Option undefined, selected. Select i…" at bounding box center [568, 316] width 469 height 17
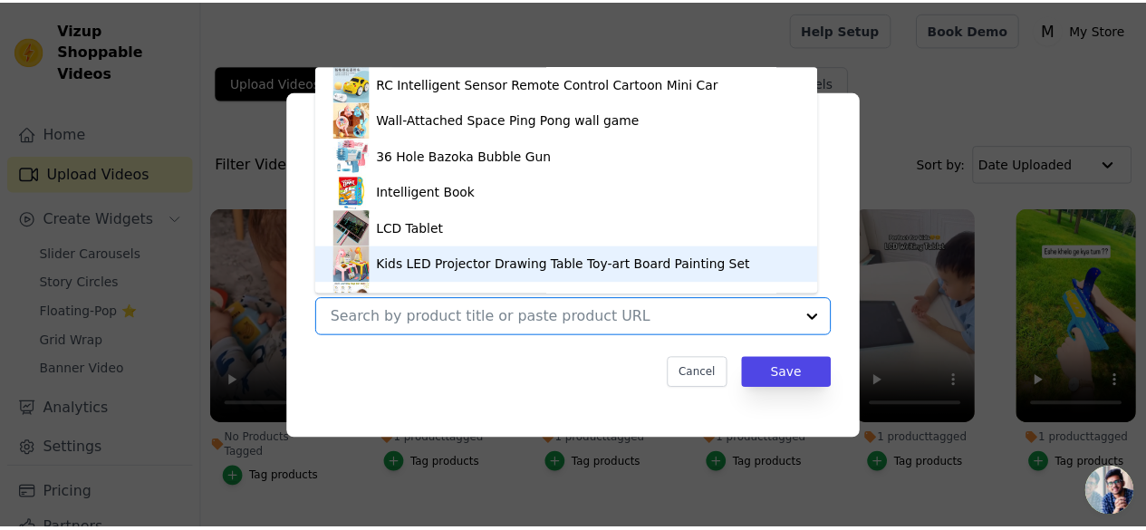
scroll to position [98, 0]
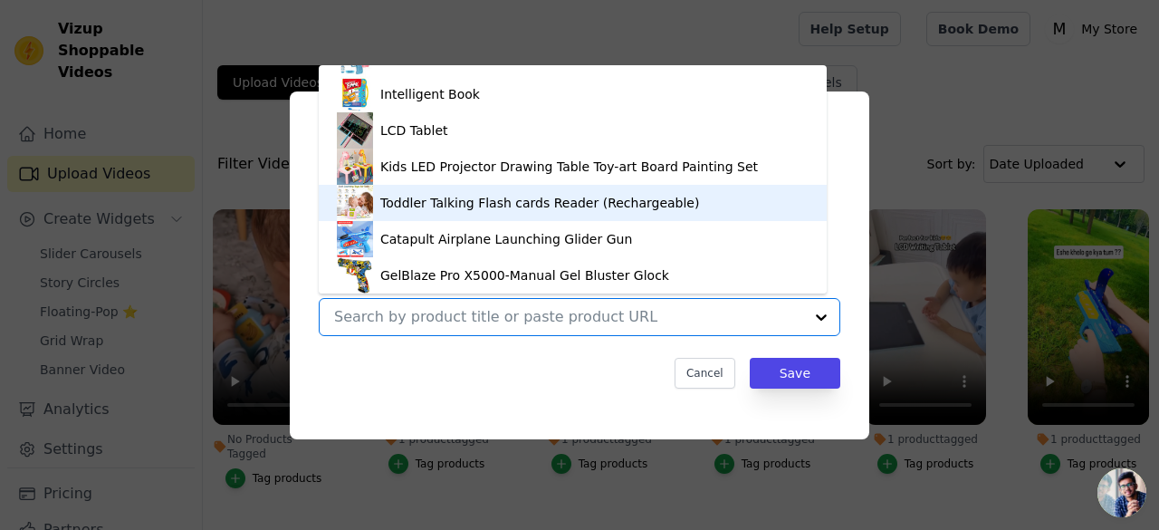
click at [447, 205] on div "Toddler Talking Flash cards Reader (Rechargeable)" at bounding box center [539, 203] width 319 height 18
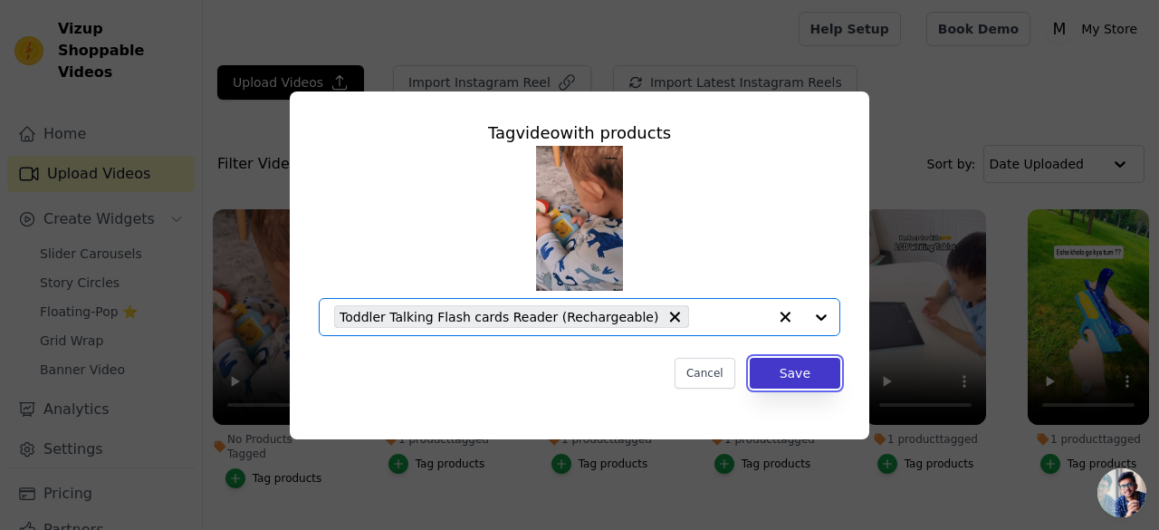
click at [783, 367] on button "Save" at bounding box center [795, 373] width 91 height 31
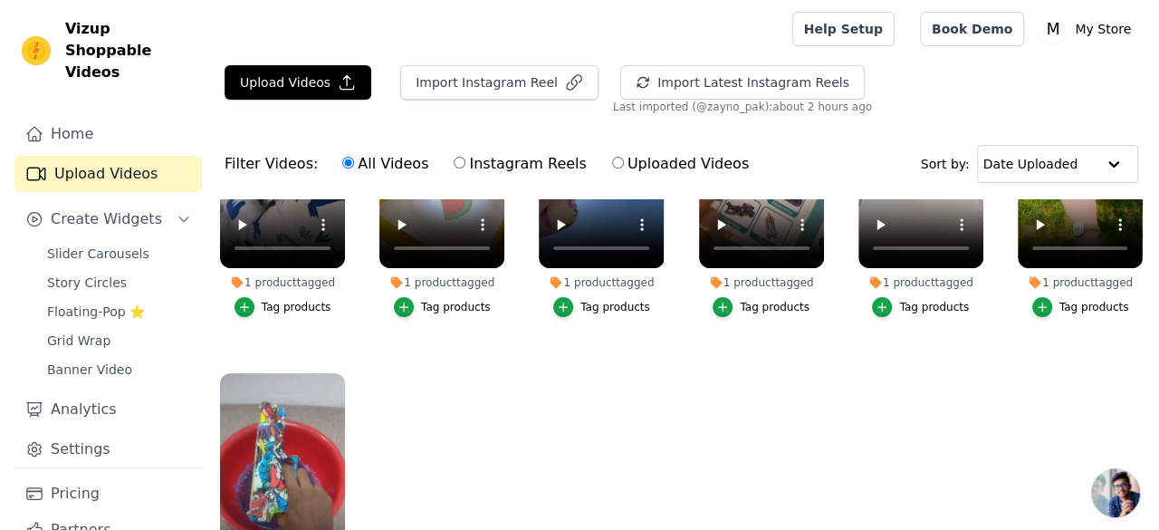
scroll to position [164, 0]
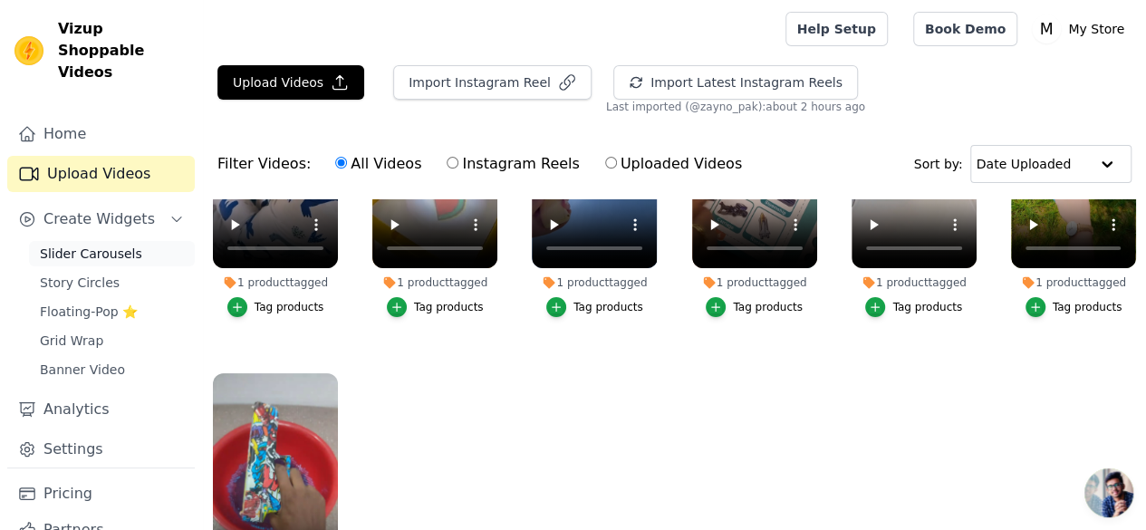
click at [110, 245] on span "Slider Carousels" at bounding box center [91, 254] width 102 height 18
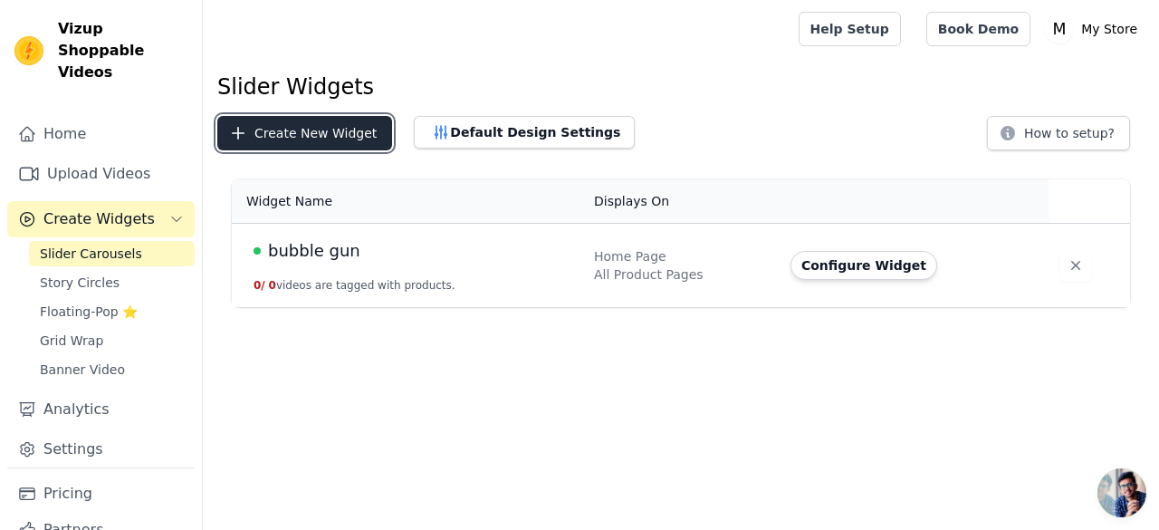
click at [304, 138] on button "Create New Widget" at bounding box center [304, 133] width 175 height 34
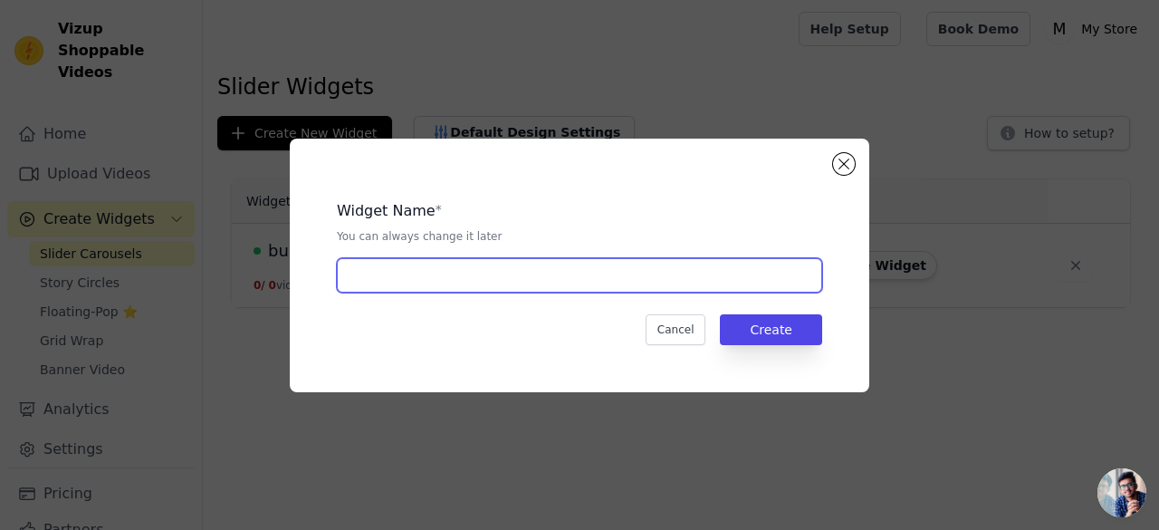
click at [543, 282] on input "text" at bounding box center [579, 275] width 485 height 34
type input "m"
type input "M"
type input "P"
type input "How to use Products?"
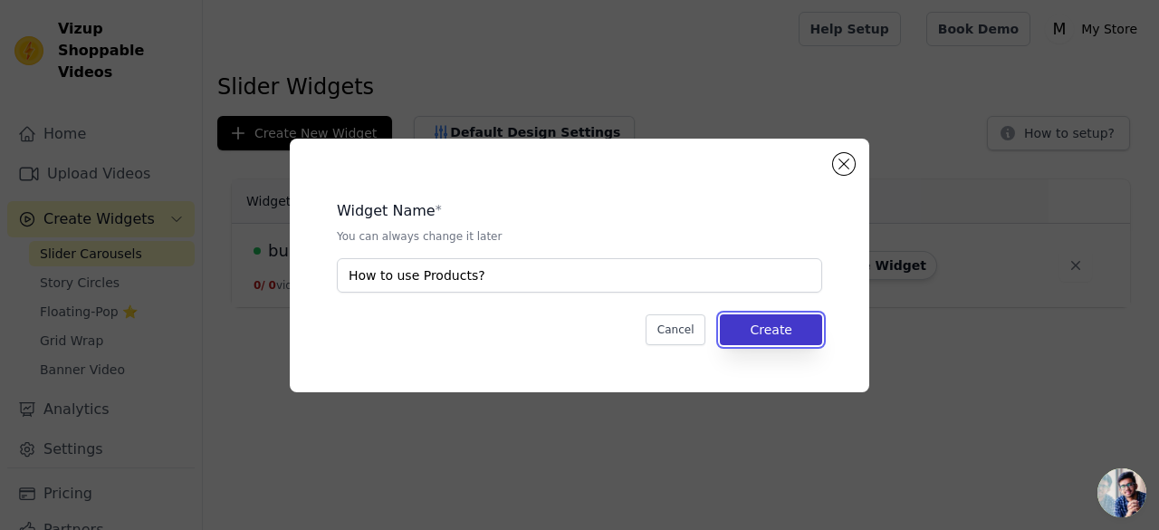
click at [754, 330] on button "Create" at bounding box center [771, 329] width 102 height 31
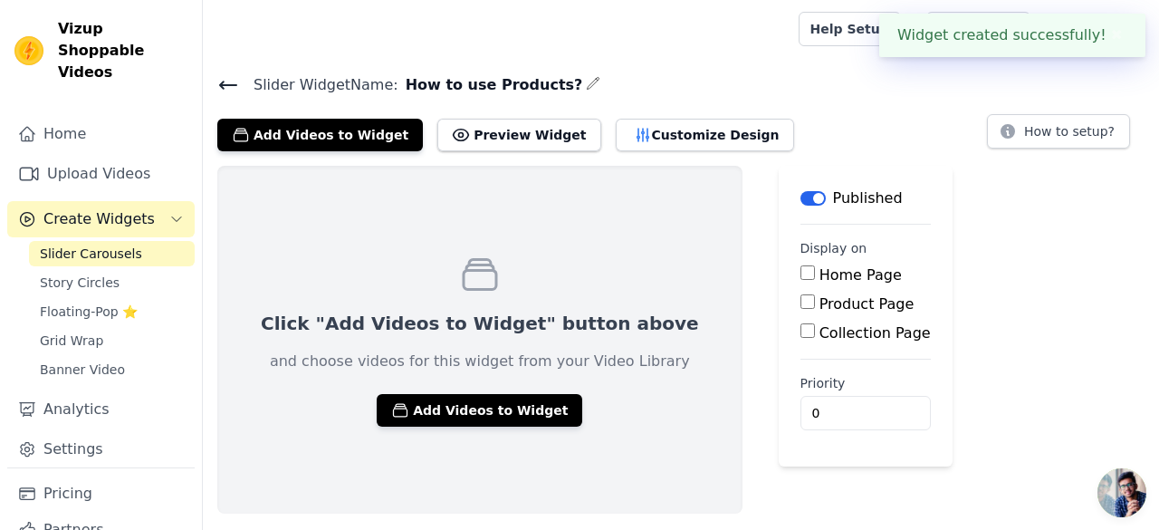
click at [801, 279] on input "Home Page" at bounding box center [808, 272] width 14 height 14
checkbox input "true"
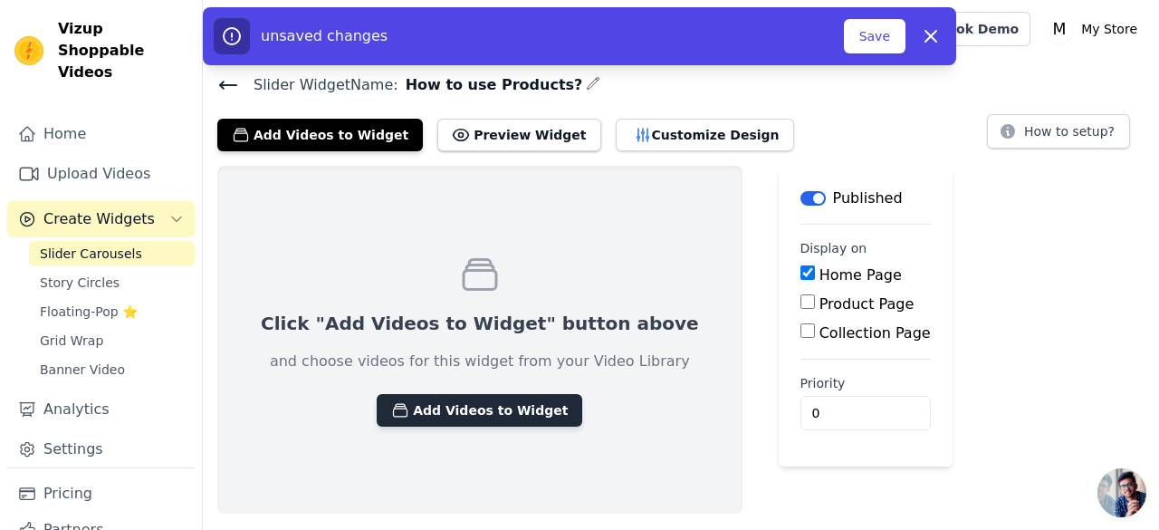
click at [466, 413] on button "Add Videos to Widget" at bounding box center [480, 410] width 206 height 33
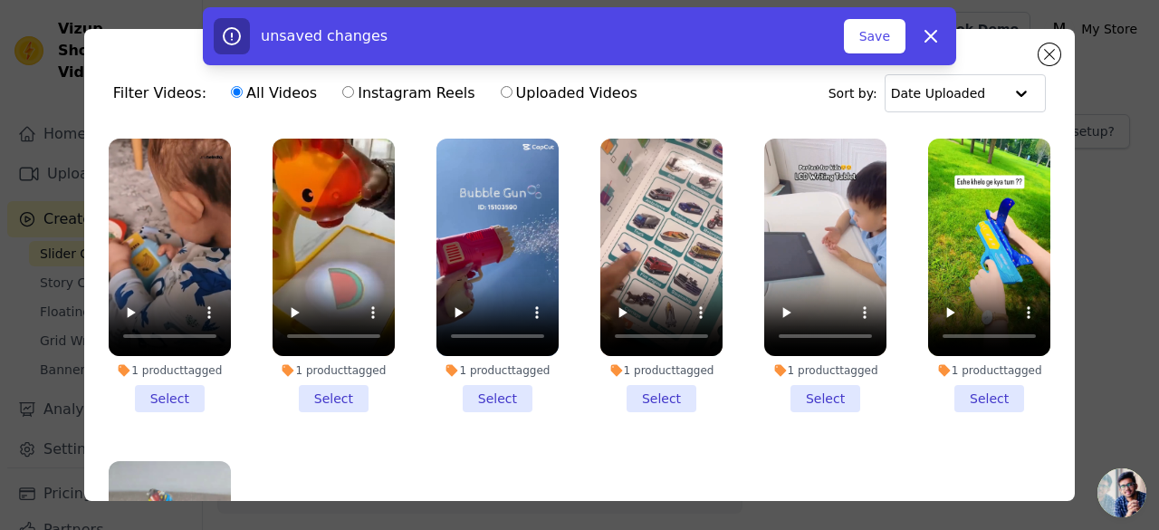
click at [169, 399] on li "1 product tagged Select" at bounding box center [170, 276] width 122 height 274
click at [0, 0] on input "1 product tagged Select" at bounding box center [0, 0] width 0 height 0
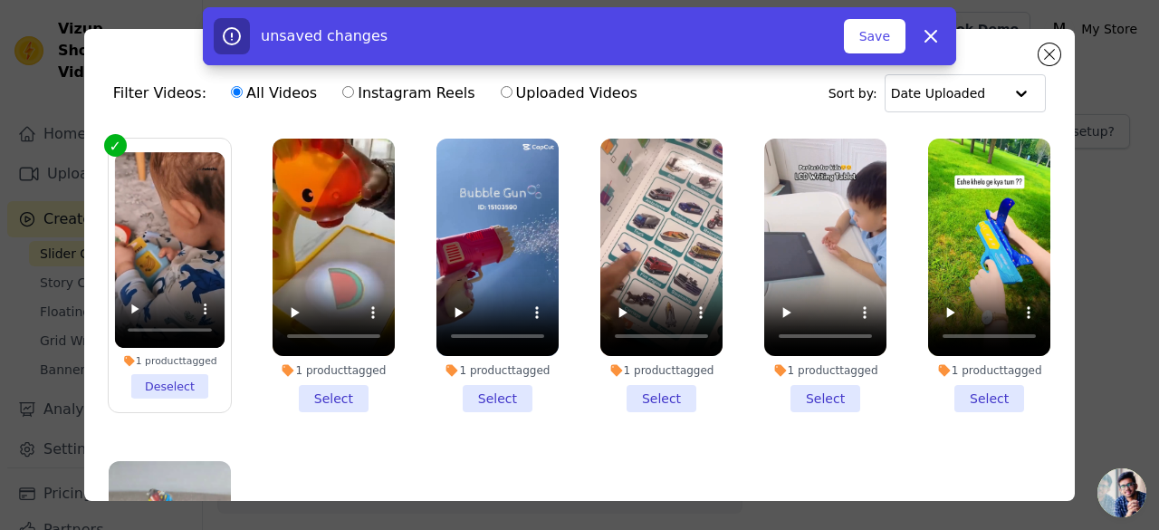
click at [314, 391] on li "1 product tagged Select" at bounding box center [334, 276] width 122 height 274
click at [0, 0] on input "1 product tagged Select" at bounding box center [0, 0] width 0 height 0
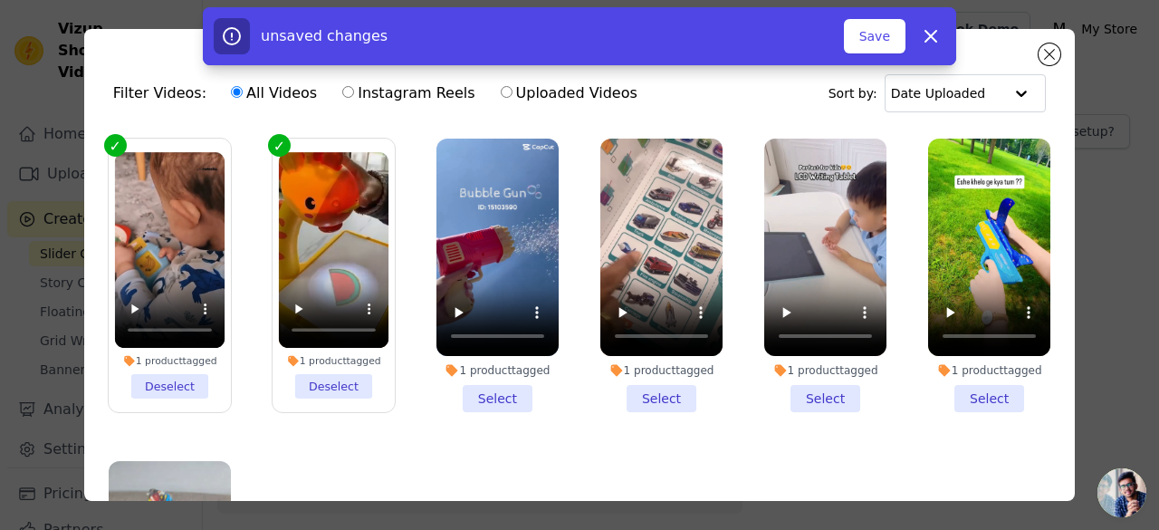
click at [487, 392] on li "1 product tagged Select" at bounding box center [498, 276] width 122 height 274
click at [0, 0] on input "1 product tagged Select" at bounding box center [0, 0] width 0 height 0
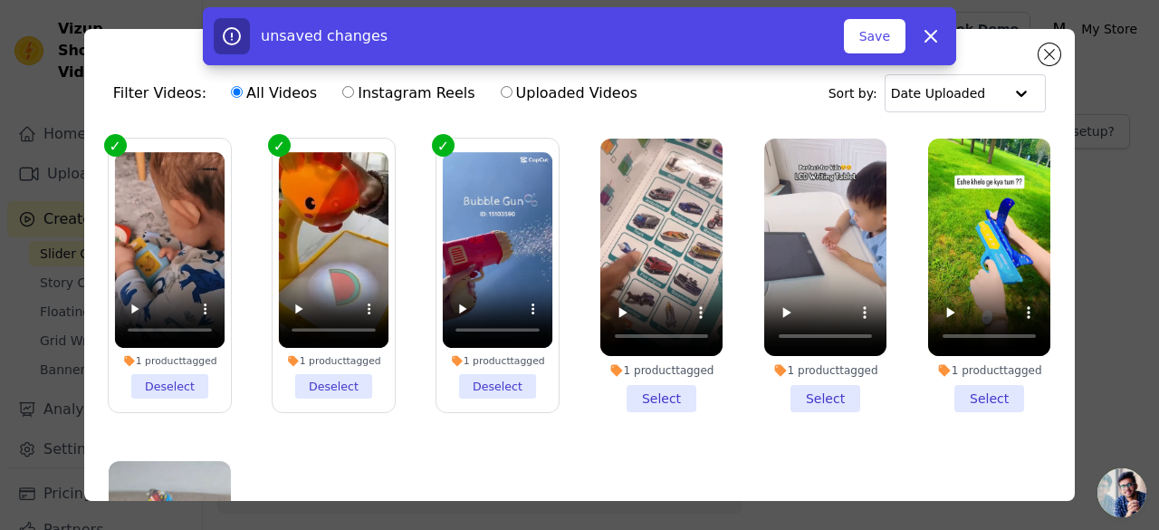
click at [647, 392] on li "1 product tagged Select" at bounding box center [661, 276] width 122 height 274
click at [0, 0] on input "1 product tagged Select" at bounding box center [0, 0] width 0 height 0
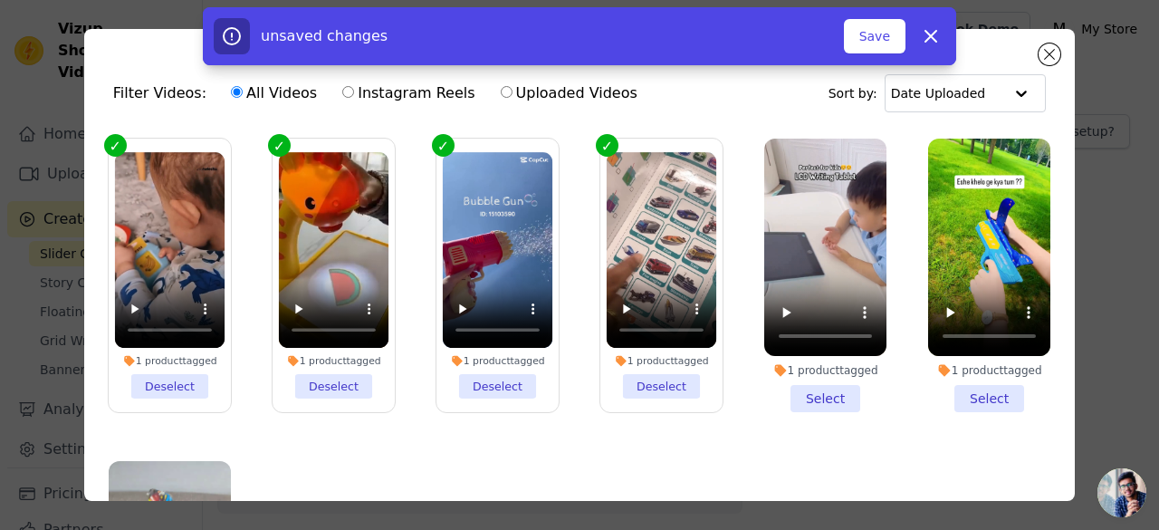
click at [803, 396] on li "1 product tagged Select" at bounding box center [825, 276] width 122 height 274
click at [0, 0] on input "1 product tagged Select" at bounding box center [0, 0] width 0 height 0
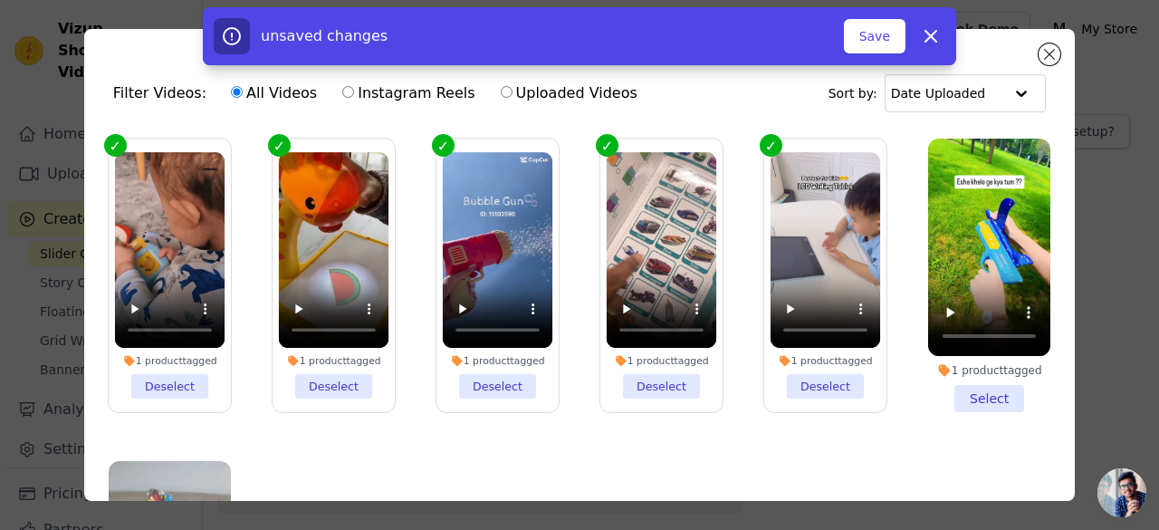
click at [958, 385] on li "1 product tagged Select" at bounding box center [989, 276] width 122 height 274
click at [0, 0] on input "1 product tagged Select" at bounding box center [0, 0] width 0 height 0
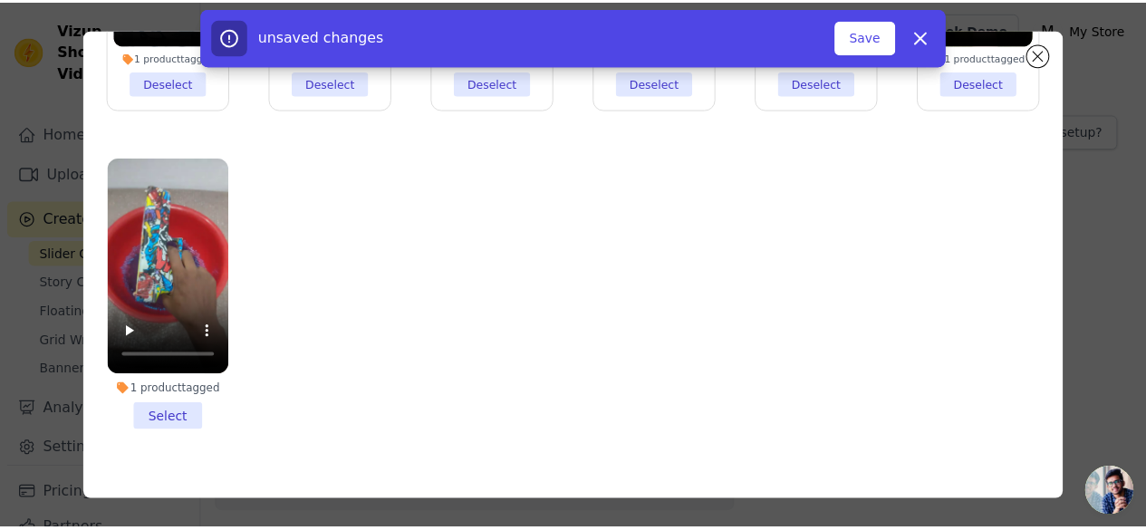
scroll to position [155, 0]
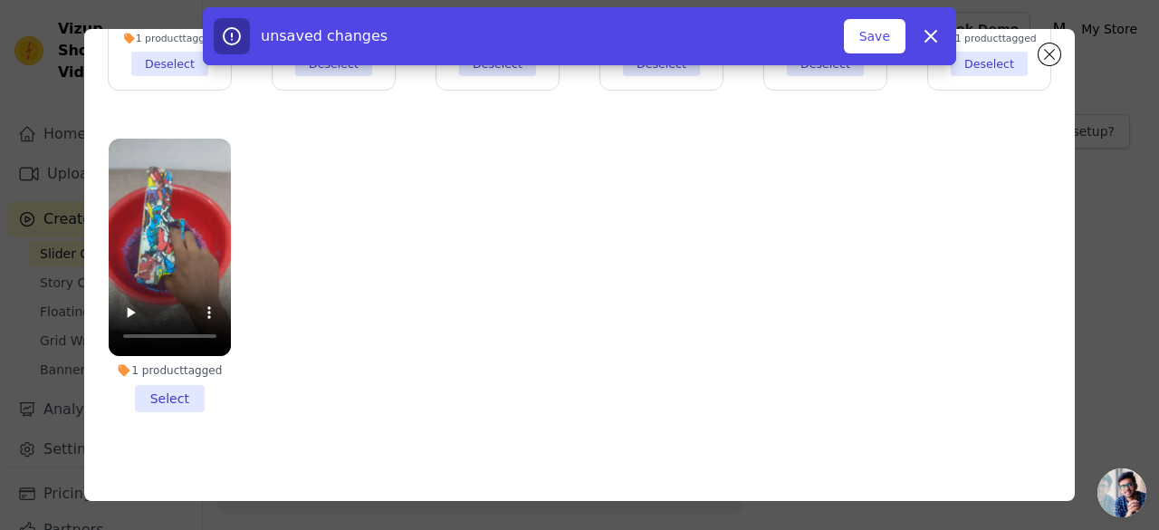
click at [156, 394] on li "1 product tagged Select" at bounding box center [170, 276] width 122 height 274
click at [0, 0] on input "1 product tagged Select" at bounding box center [0, 0] width 0 height 0
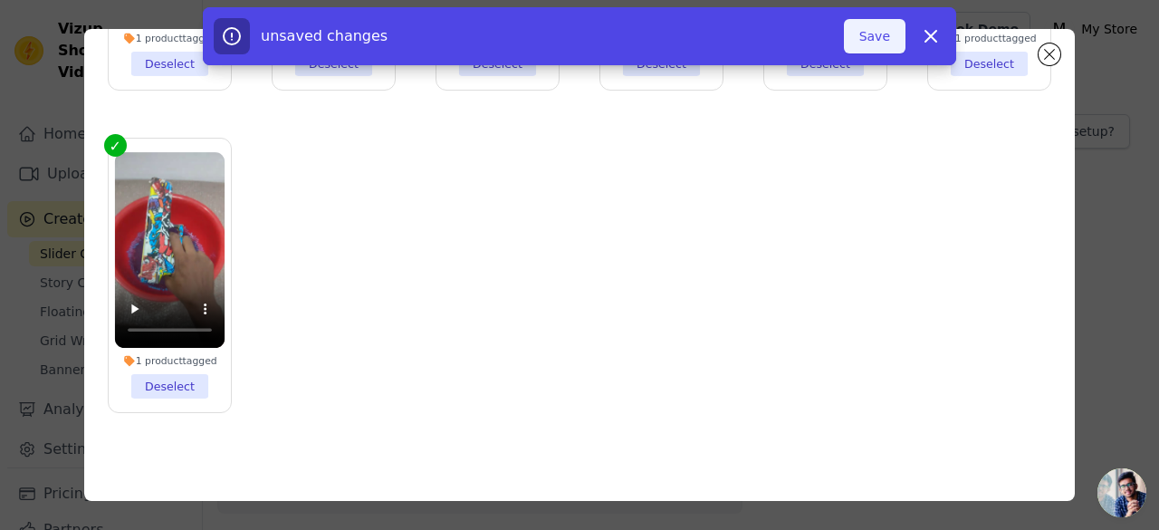
click at [860, 37] on button "Save" at bounding box center [875, 36] width 62 height 34
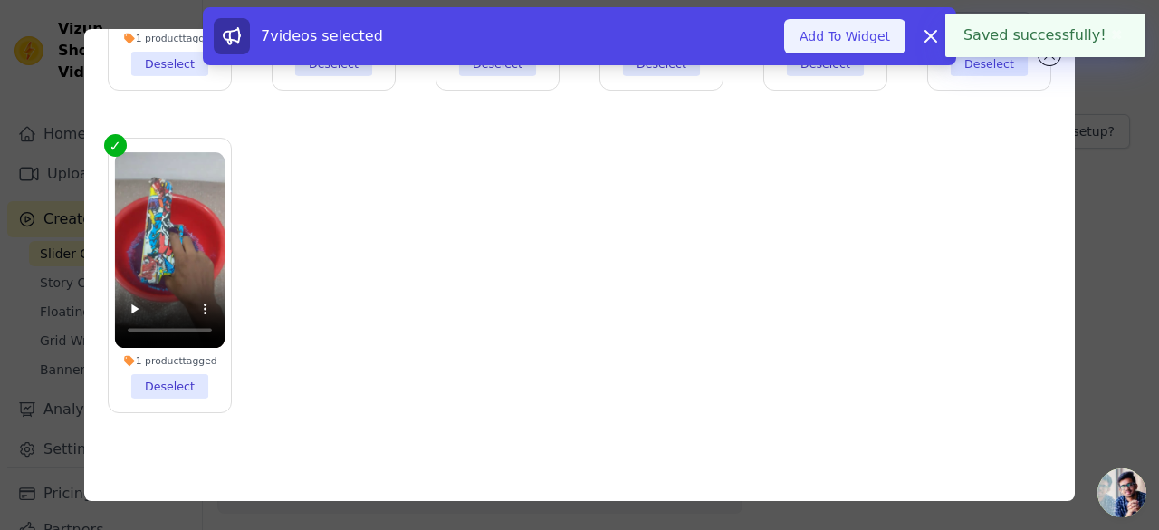
click at [857, 35] on button "Add To Widget" at bounding box center [844, 36] width 121 height 34
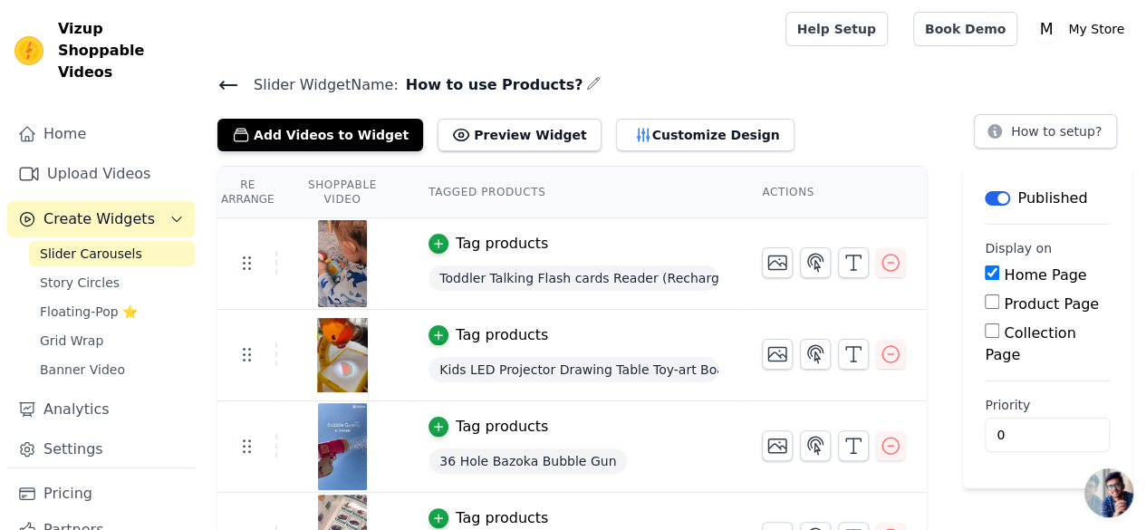
scroll to position [45, 0]
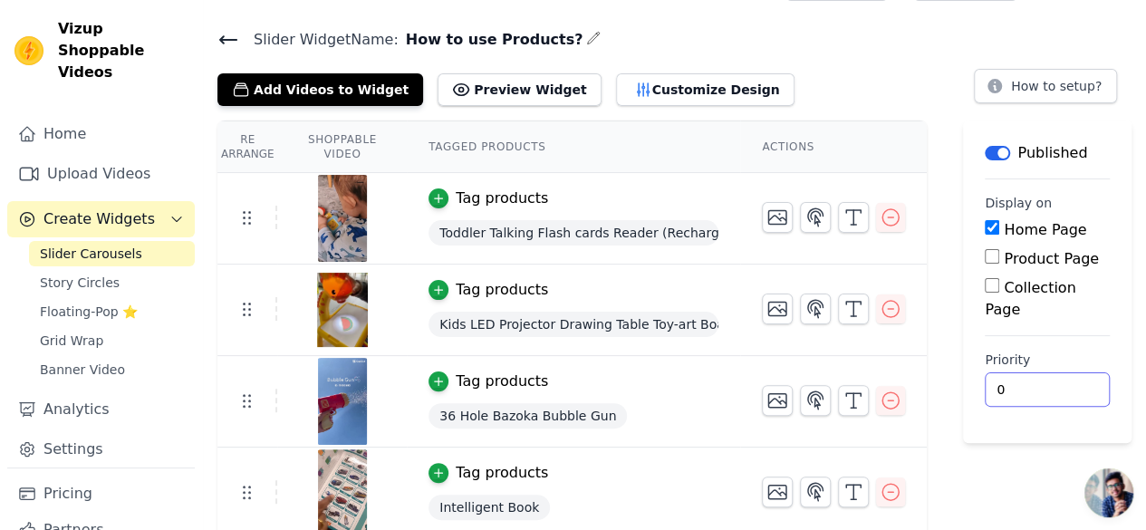
click at [1023, 372] on input "0" at bounding box center [1047, 389] width 125 height 34
click at [1064, 372] on input "0" at bounding box center [1047, 389] width 125 height 34
click at [1040, 372] on input "0" at bounding box center [1047, 389] width 125 height 34
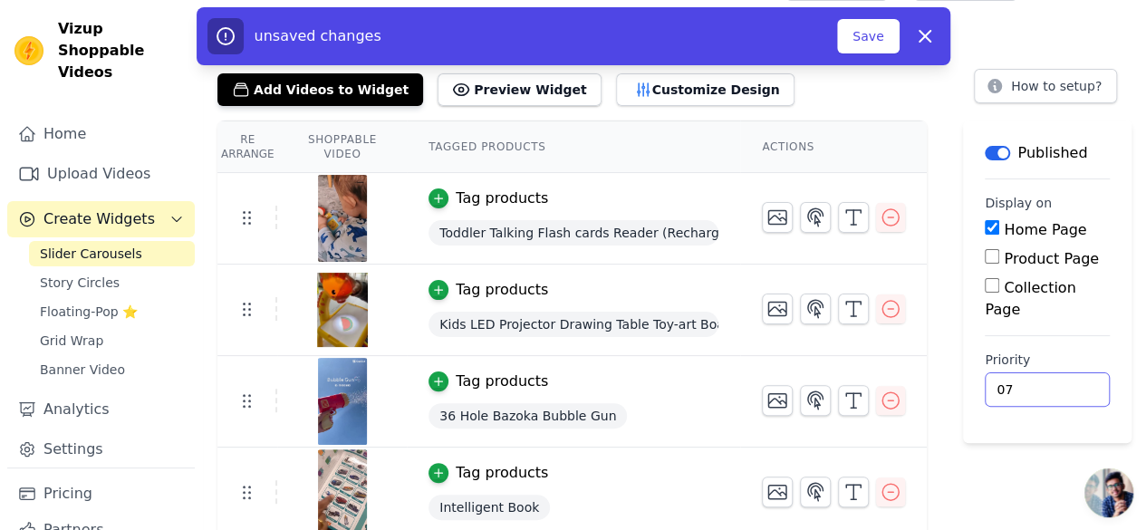
type input "0"
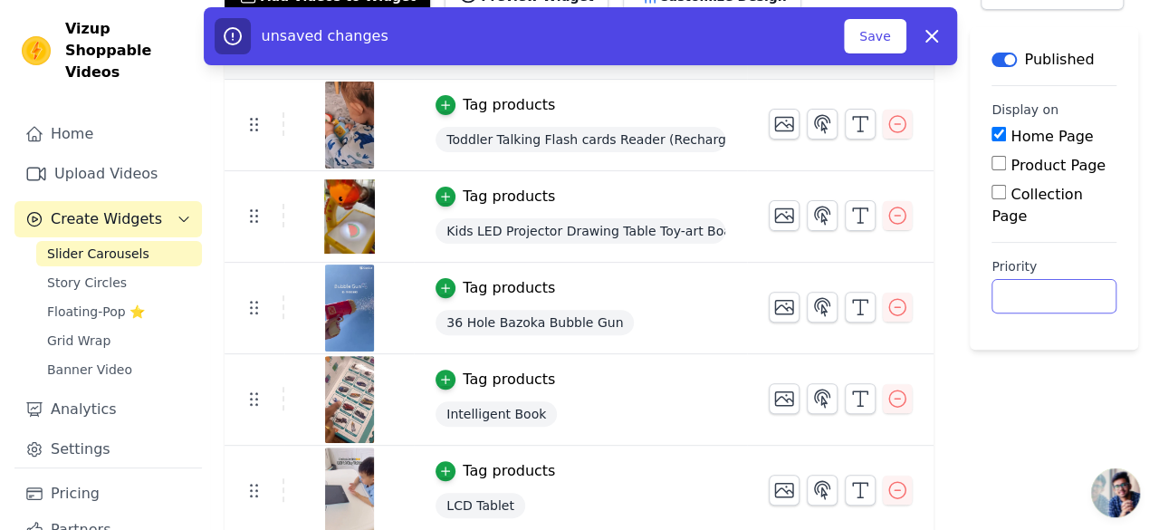
scroll to position [0, 0]
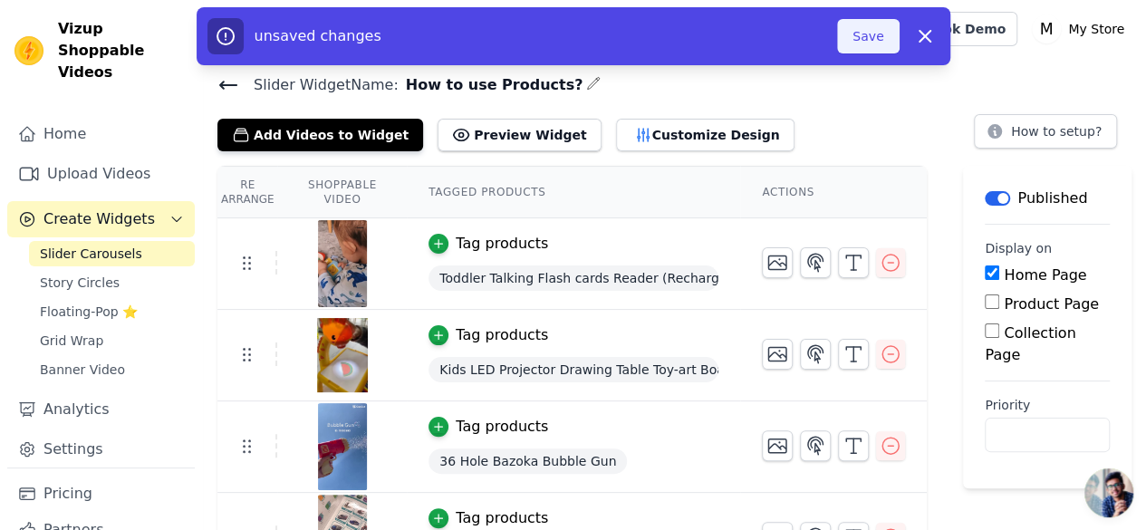
click at [864, 41] on button "Save" at bounding box center [868, 36] width 62 height 34
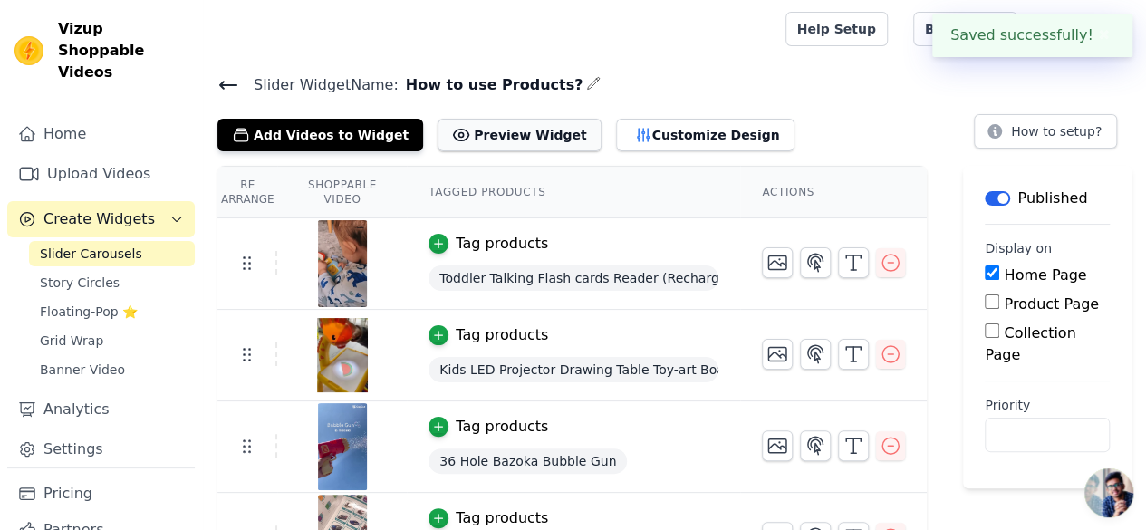
click at [520, 133] on button "Preview Widget" at bounding box center [518, 135] width 163 height 33
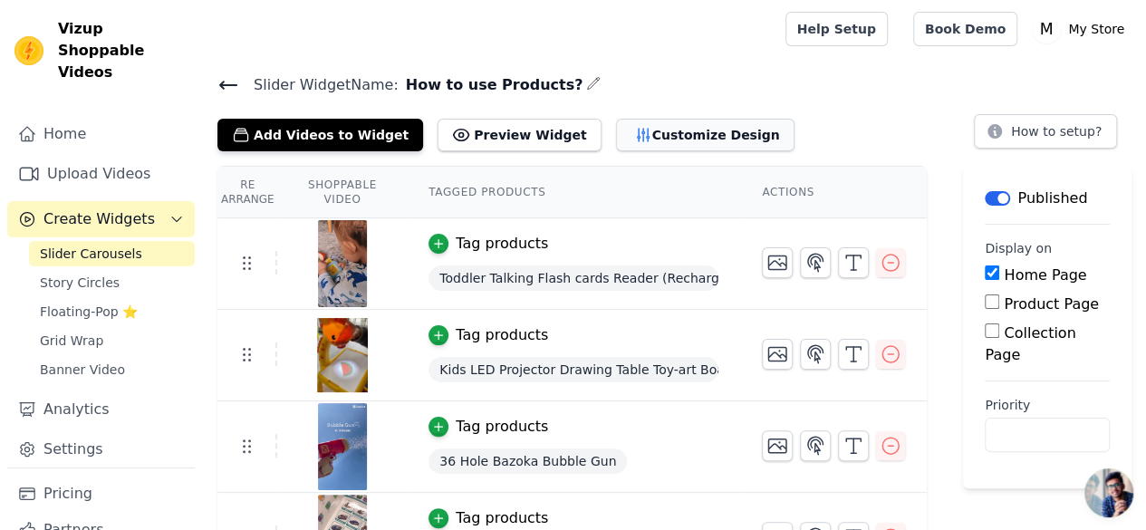
click at [630, 138] on button "Customize Design" at bounding box center [705, 135] width 178 height 33
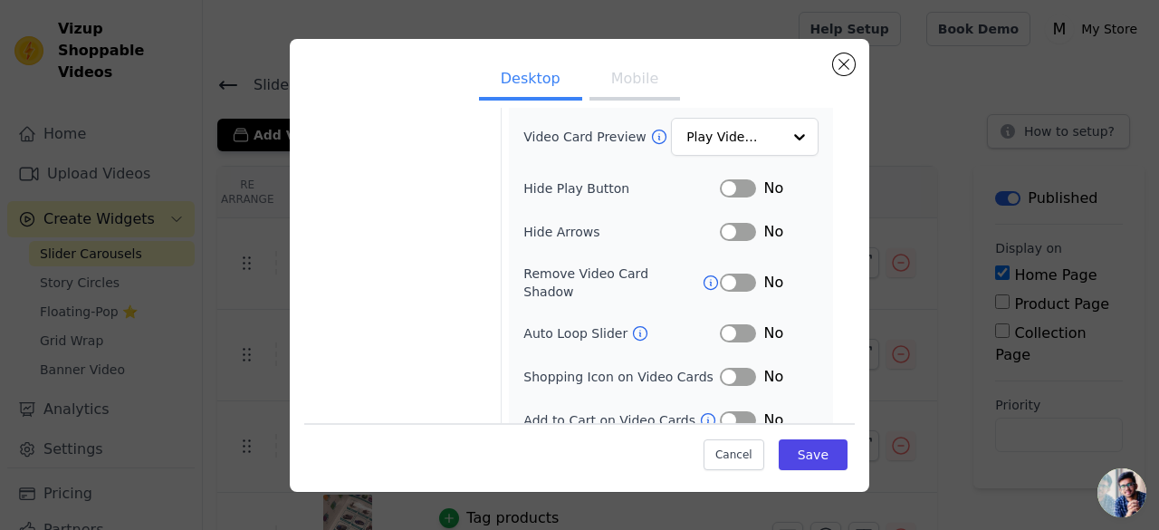
scroll to position [245, 0]
click at [721, 408] on button "Label" at bounding box center [738, 417] width 36 height 18
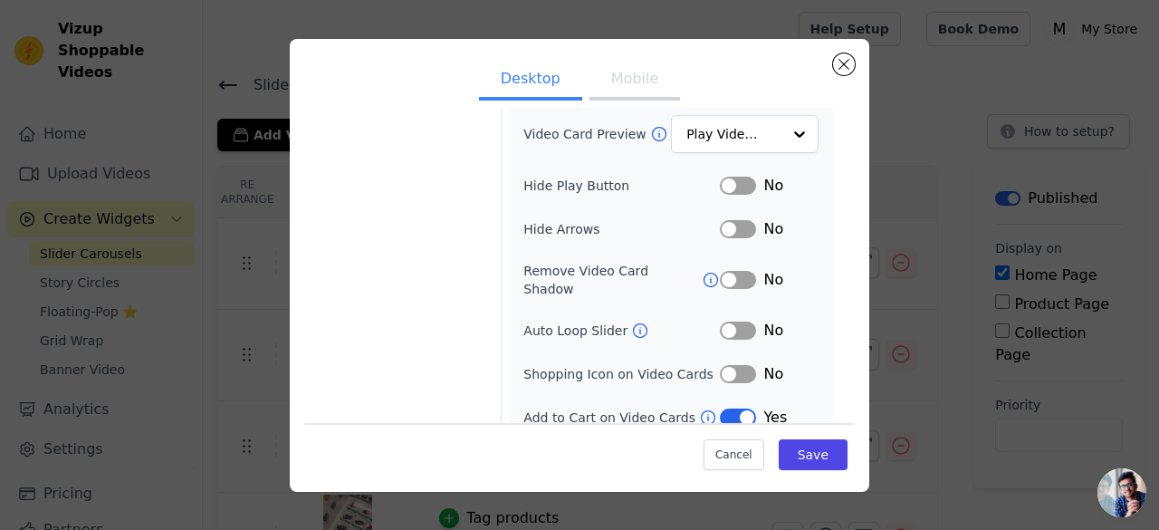
click at [720, 365] on button "Label" at bounding box center [738, 374] width 36 height 18
click at [737, 322] on button "Label" at bounding box center [738, 331] width 36 height 18
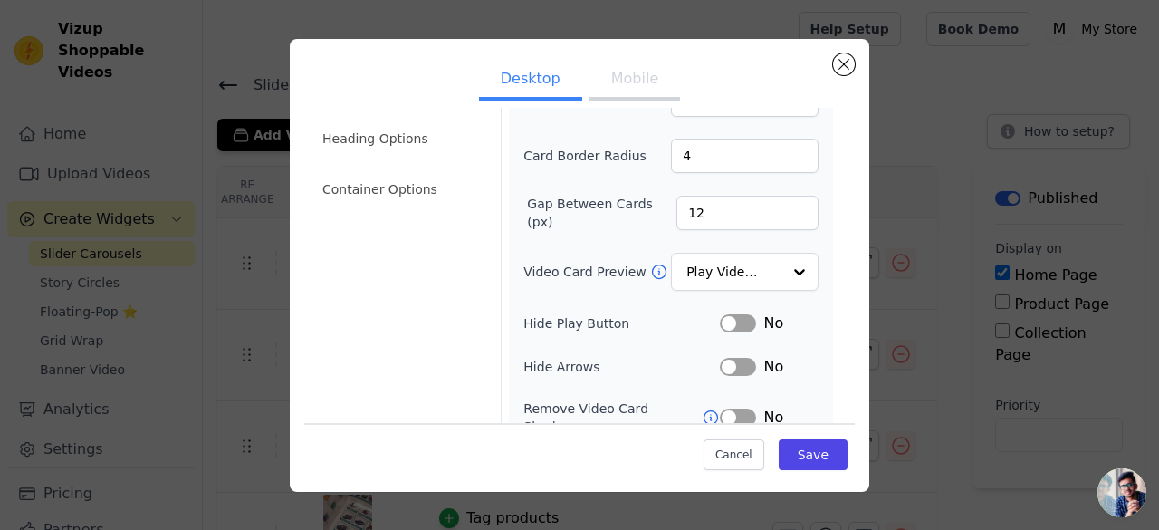
scroll to position [103, 0]
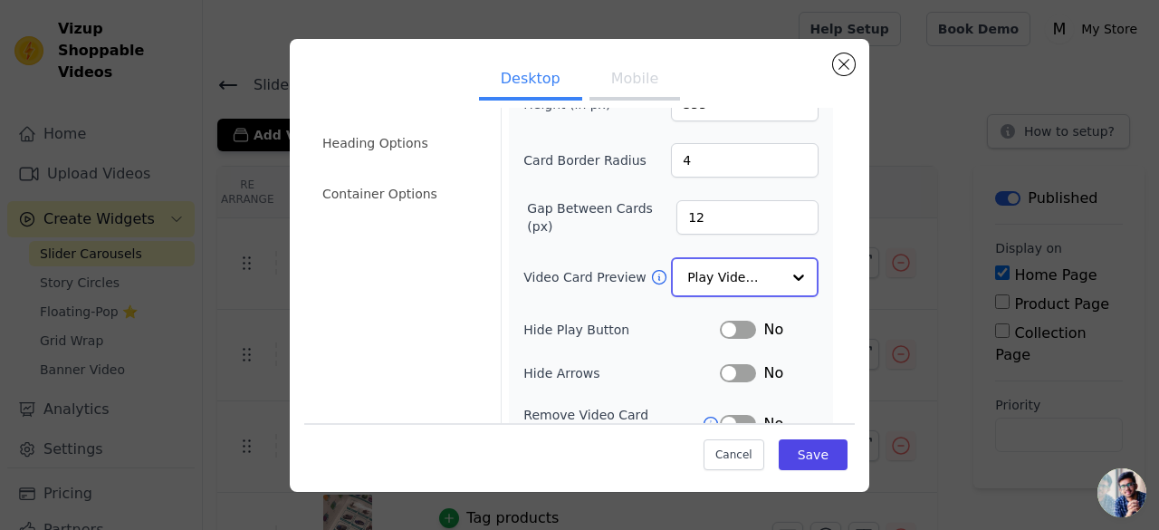
click at [781, 276] on div at bounding box center [799, 277] width 36 height 36
click at [598, 462] on div "Cancel Save" at bounding box center [579, 450] width 551 height 54
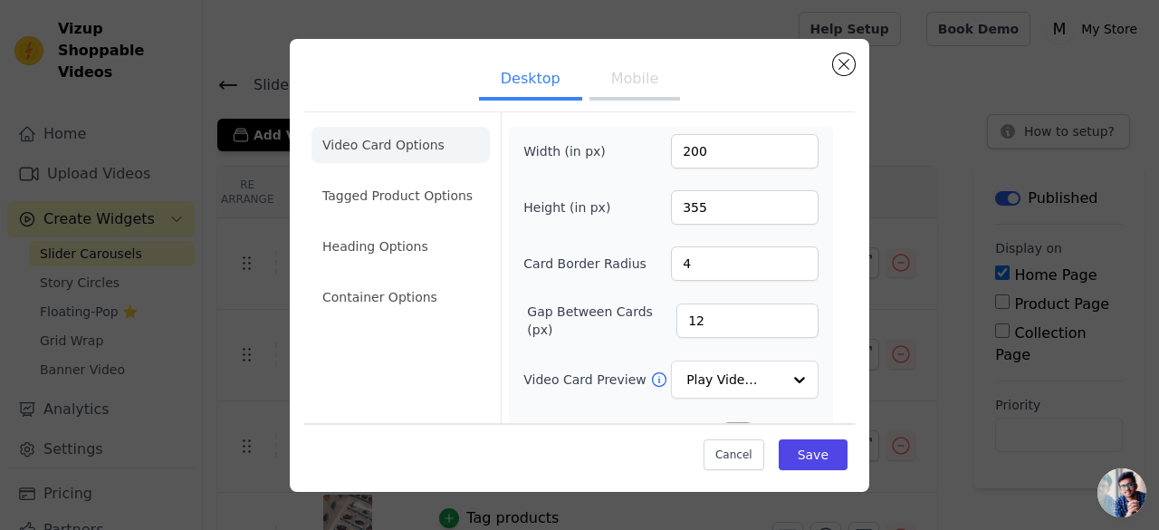
scroll to position [245, 0]
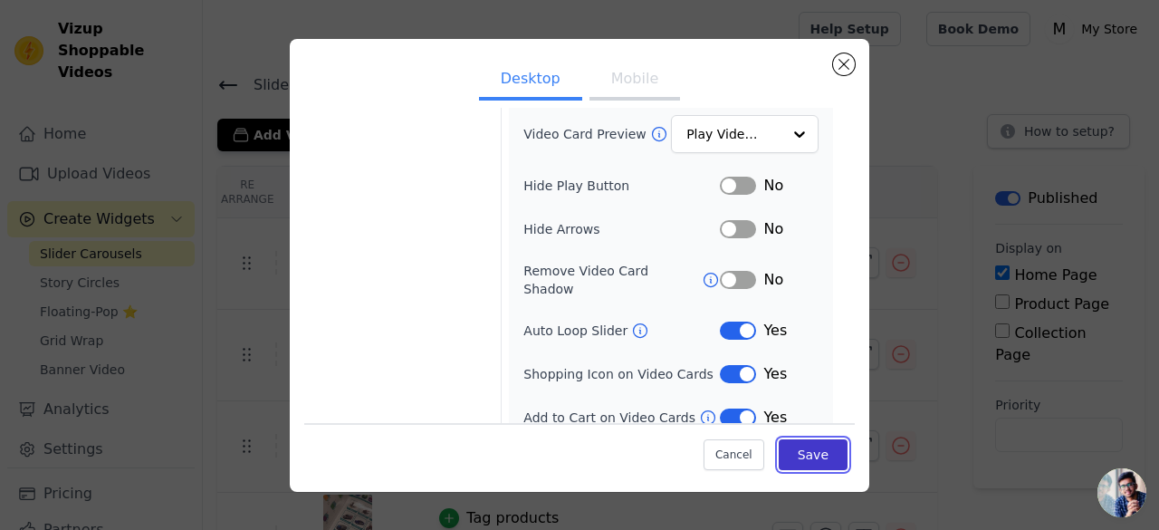
click at [795, 460] on button "Save" at bounding box center [813, 454] width 69 height 31
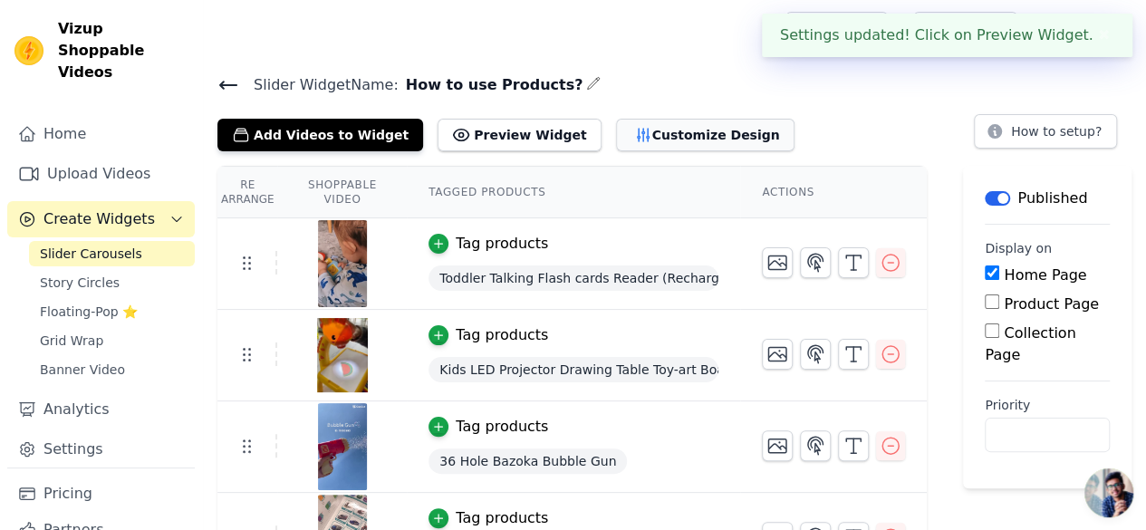
click at [634, 142] on icon "button" at bounding box center [643, 135] width 18 height 18
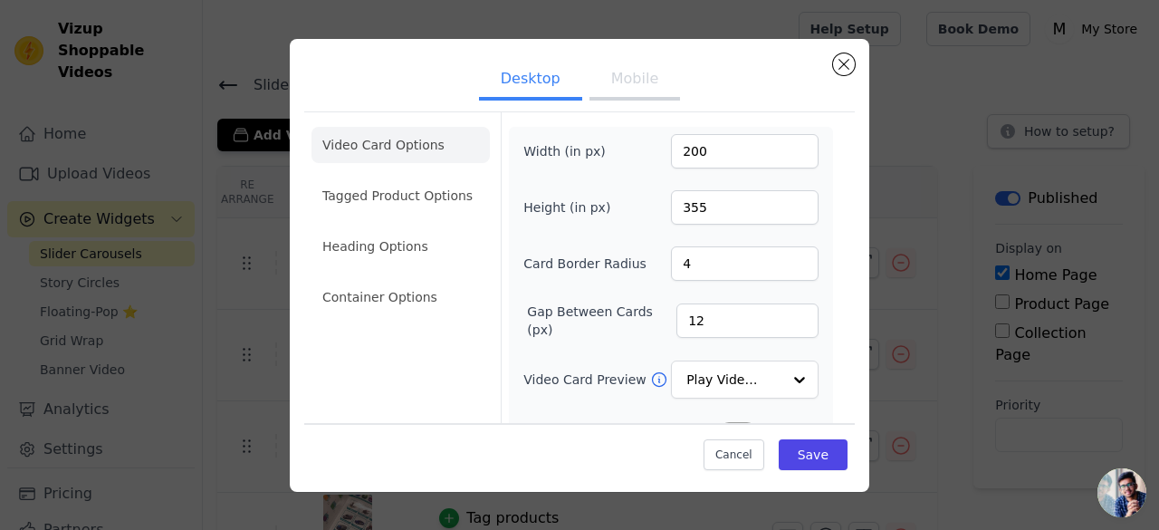
click at [632, 84] on button "Mobile" at bounding box center [635, 81] width 91 height 40
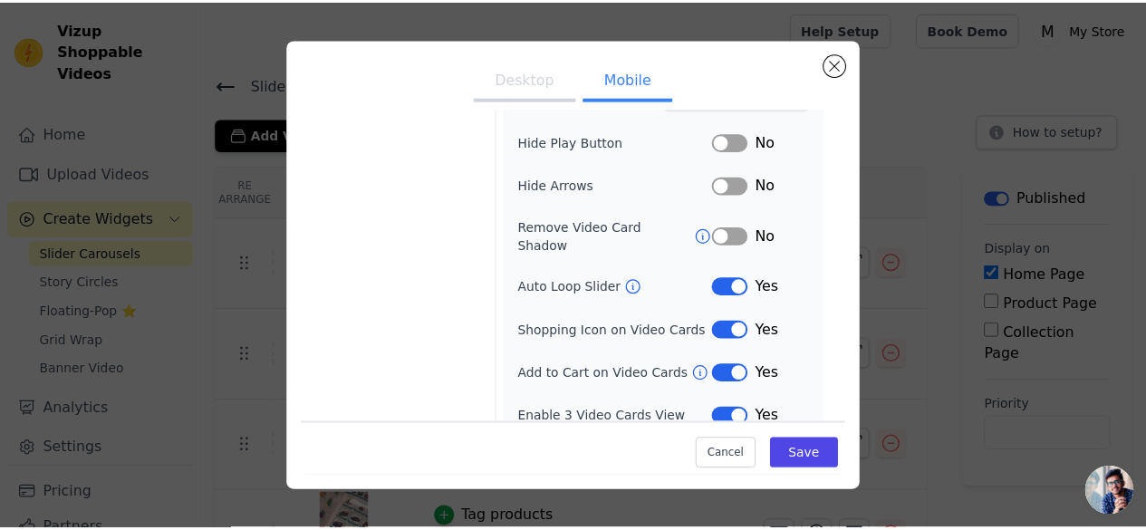
scroll to position [0, 0]
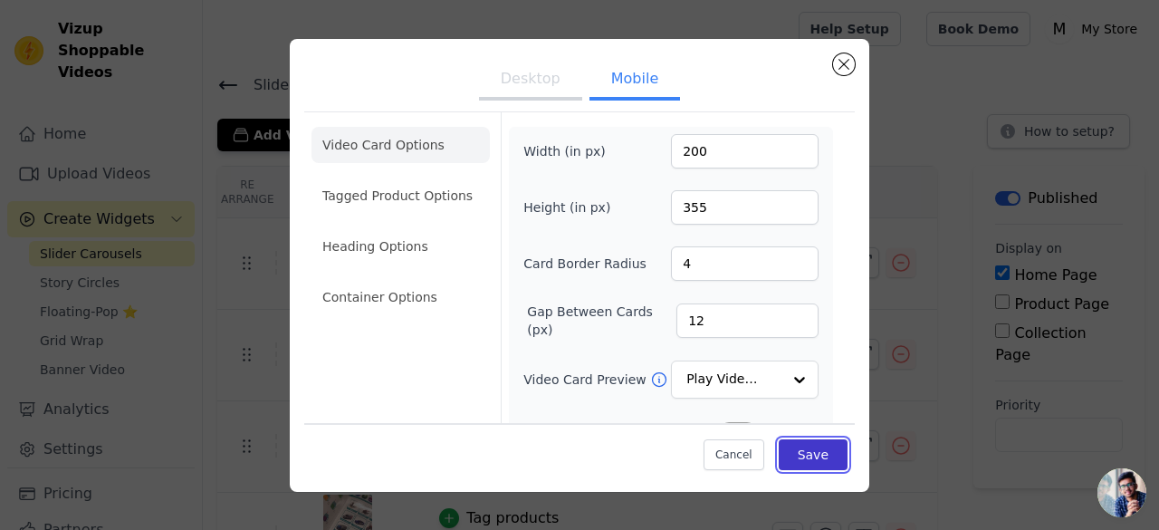
click at [779, 460] on button "Save" at bounding box center [813, 454] width 69 height 31
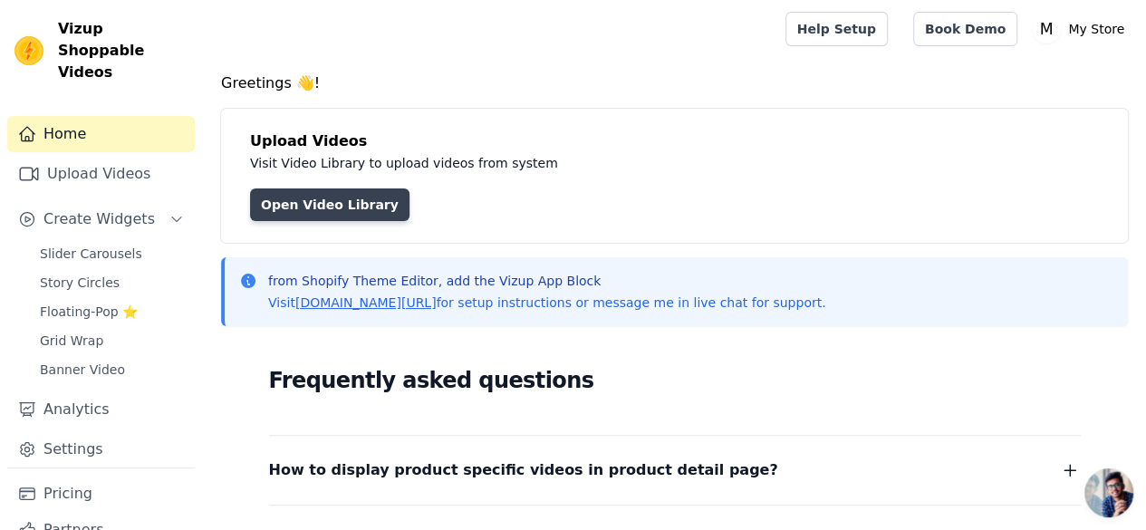
click at [309, 201] on link "Open Video Library" at bounding box center [329, 204] width 159 height 33
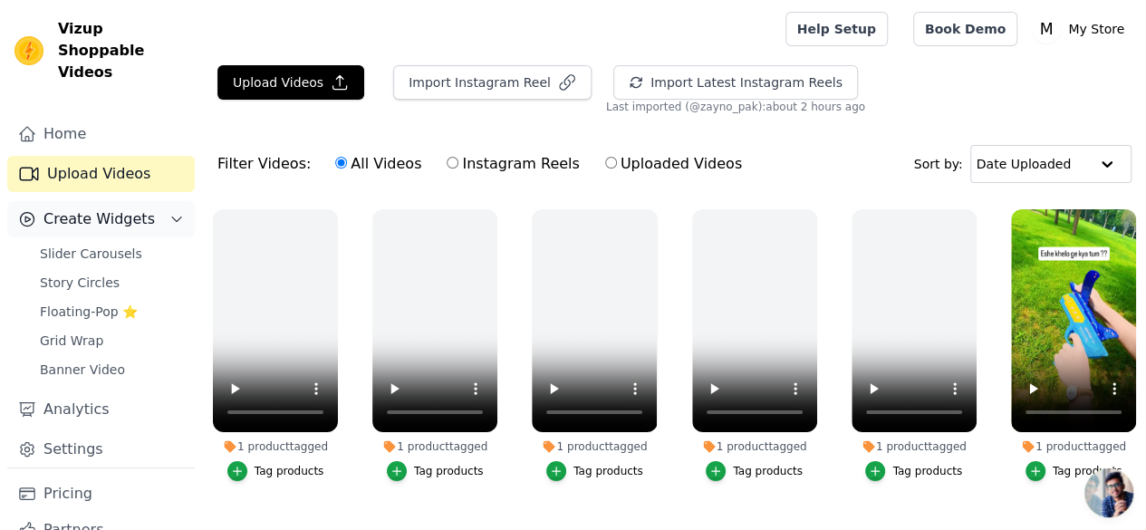
click at [101, 208] on span "Create Widgets" at bounding box center [98, 219] width 111 height 22
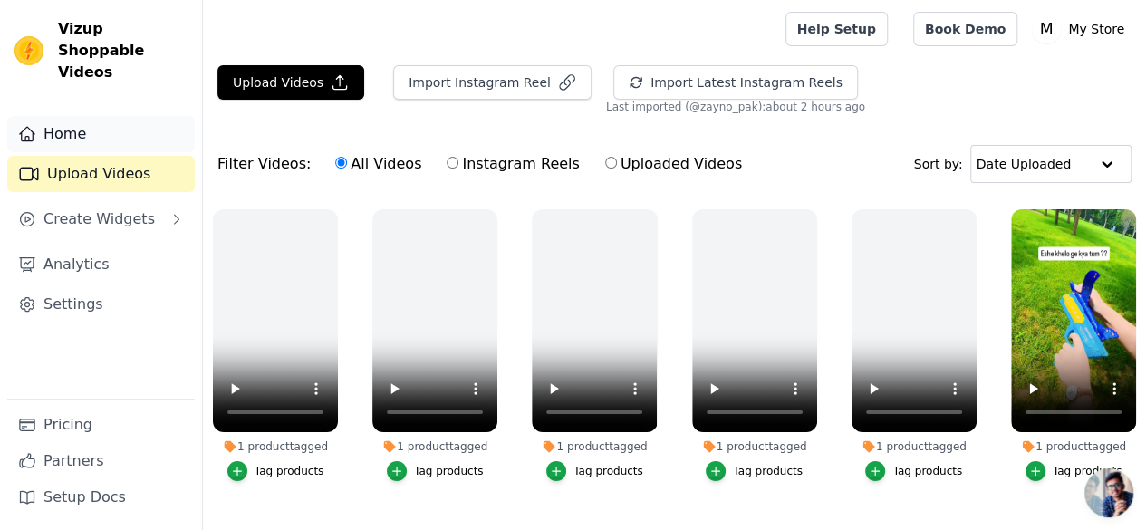
click at [82, 116] on link "Home" at bounding box center [100, 134] width 187 height 36
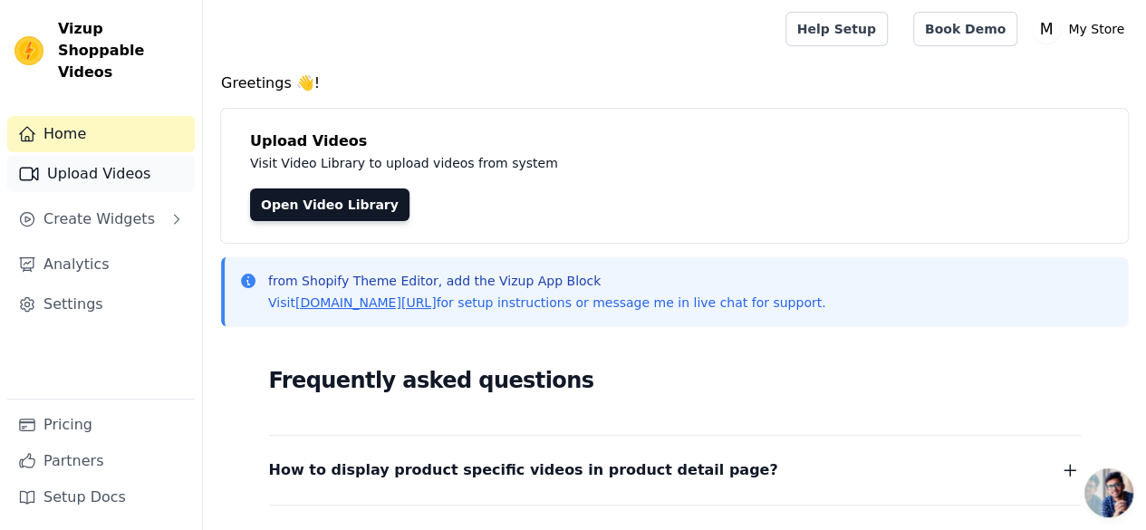
click at [101, 156] on link "Upload Videos" at bounding box center [100, 174] width 187 height 36
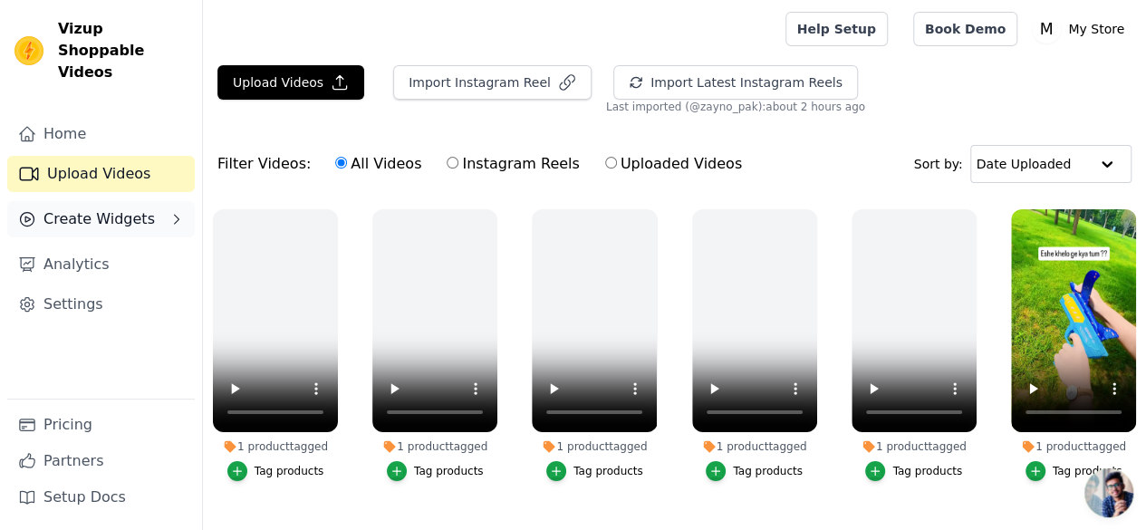
click at [112, 208] on span "Create Widgets" at bounding box center [98, 219] width 111 height 22
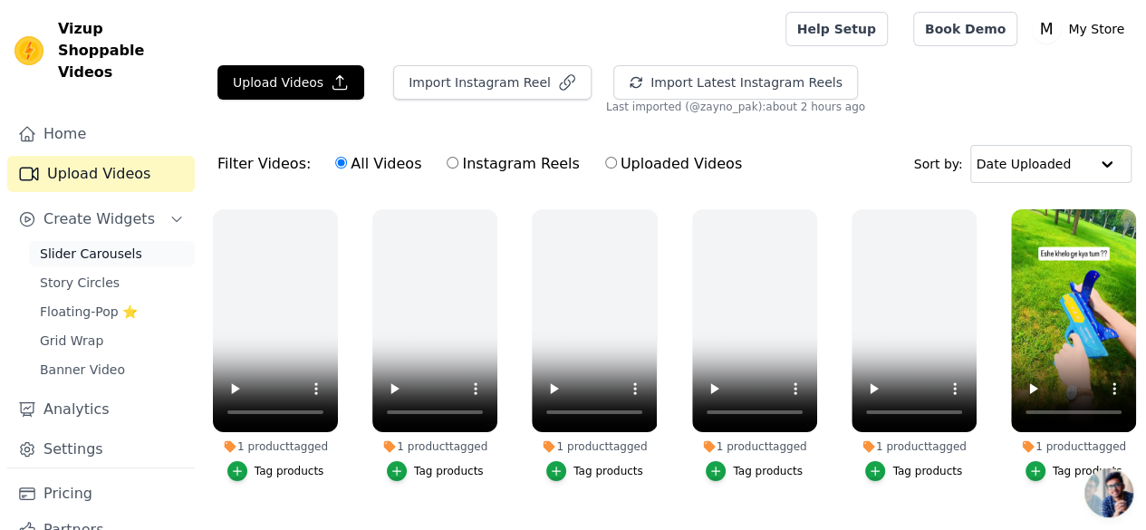
click at [101, 245] on span "Slider Carousels" at bounding box center [91, 254] width 102 height 18
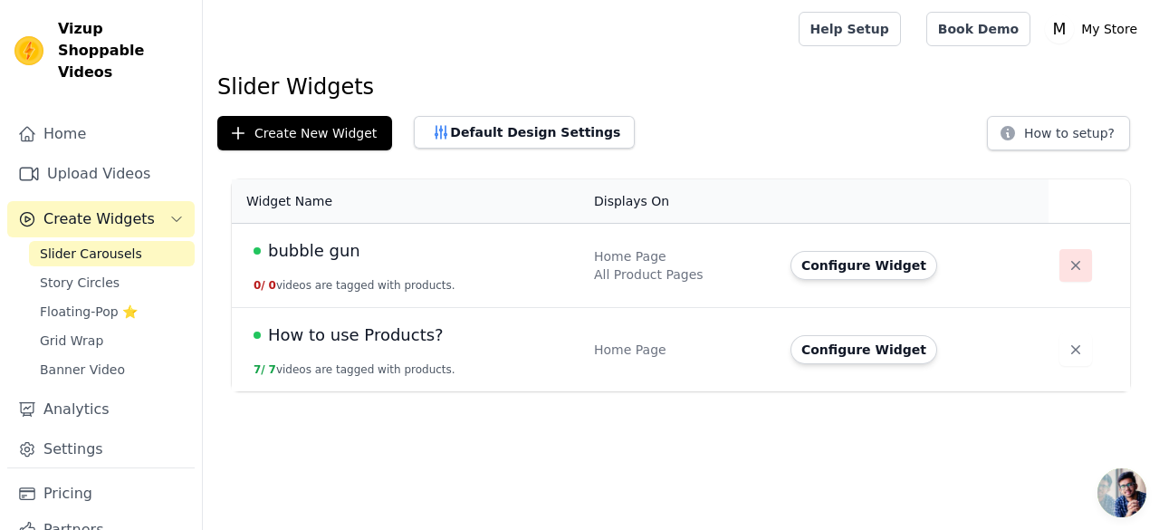
click at [1067, 271] on icon "button" at bounding box center [1076, 265] width 18 height 18
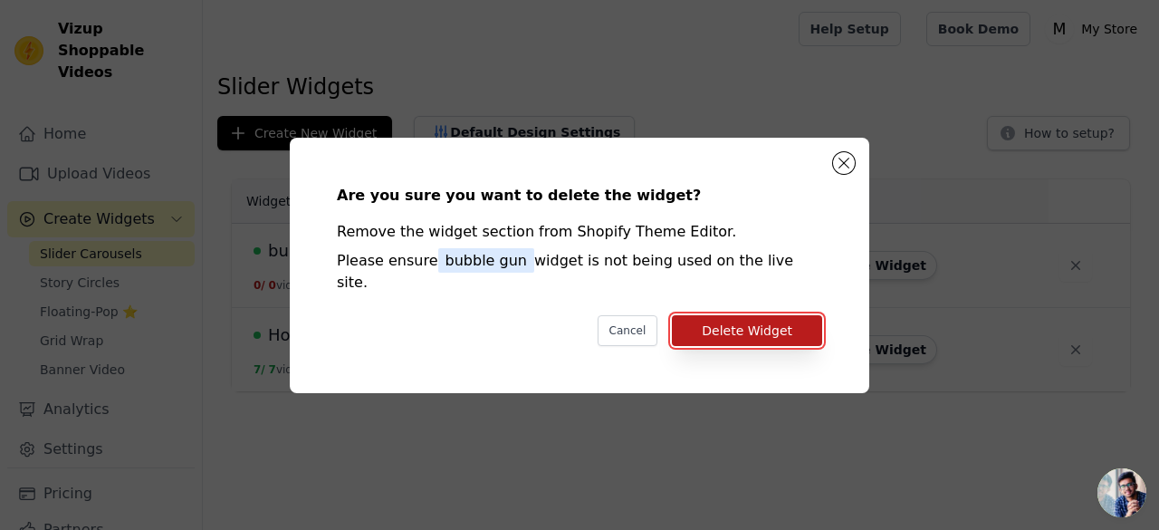
click at [732, 319] on button "Delete Widget" at bounding box center [747, 330] width 150 height 31
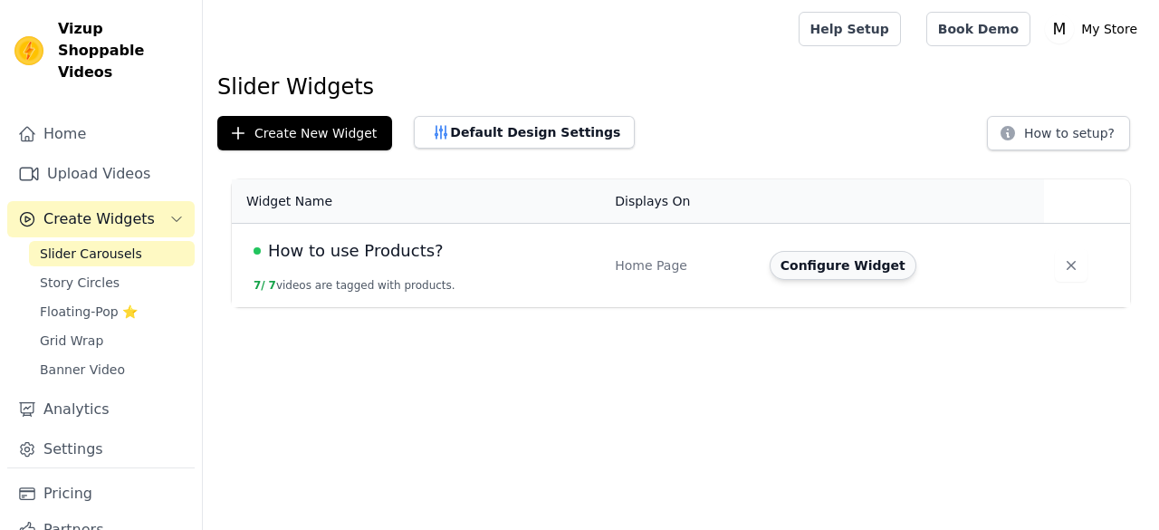
click at [825, 267] on button "Configure Widget" at bounding box center [843, 265] width 147 height 29
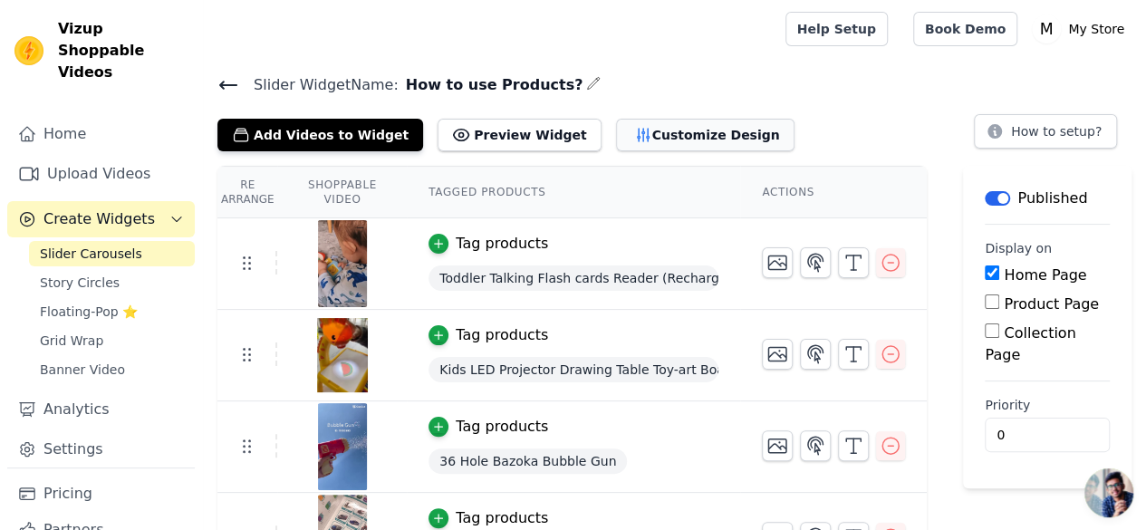
click at [619, 140] on button "Customize Design" at bounding box center [705, 135] width 178 height 33
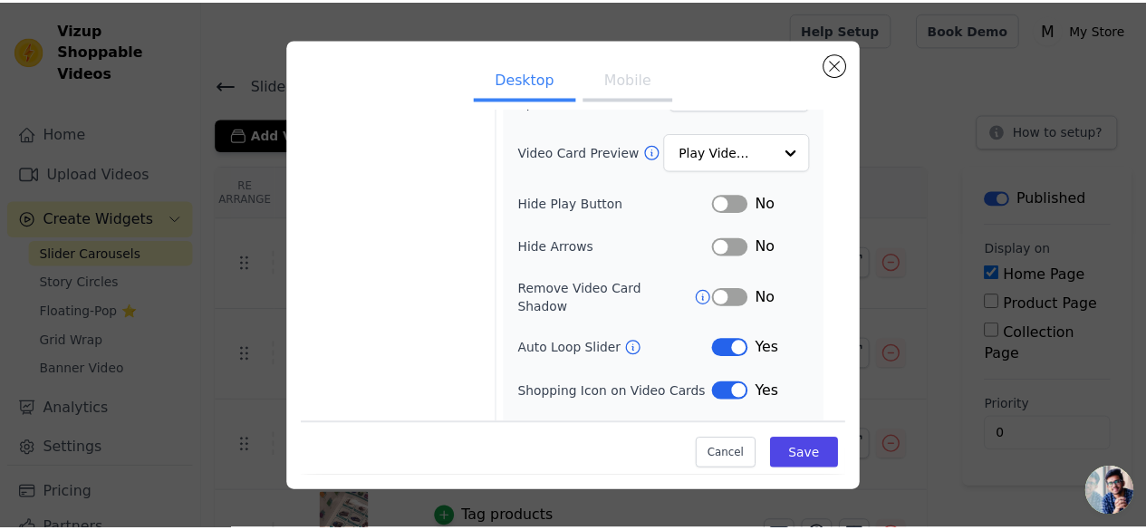
scroll to position [245, 0]
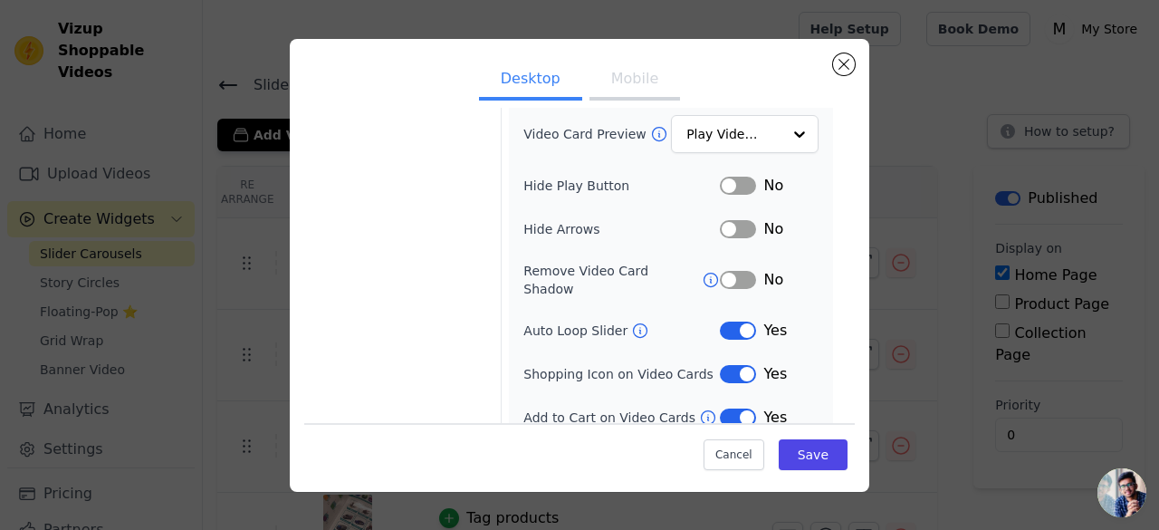
click at [725, 365] on button "Label" at bounding box center [738, 374] width 36 height 18
click at [790, 454] on button "Save" at bounding box center [813, 454] width 69 height 31
